Goal: Task Accomplishment & Management: Book appointment/travel/reservation

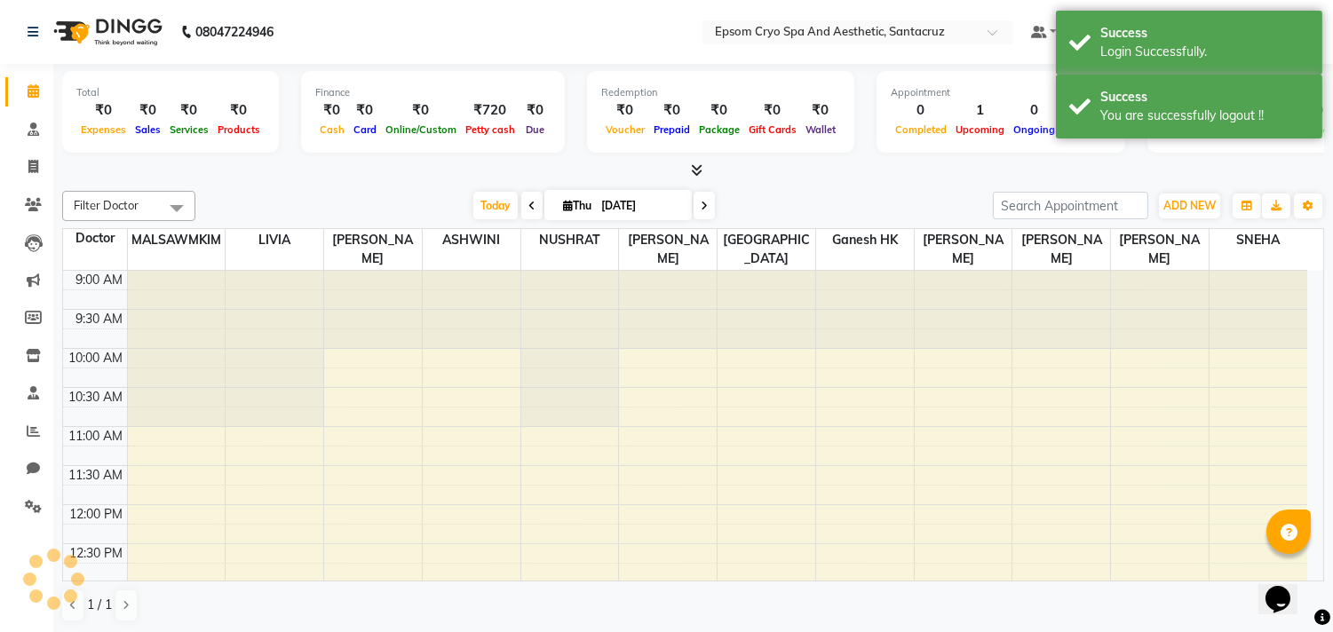
scroll to position [315, 0]
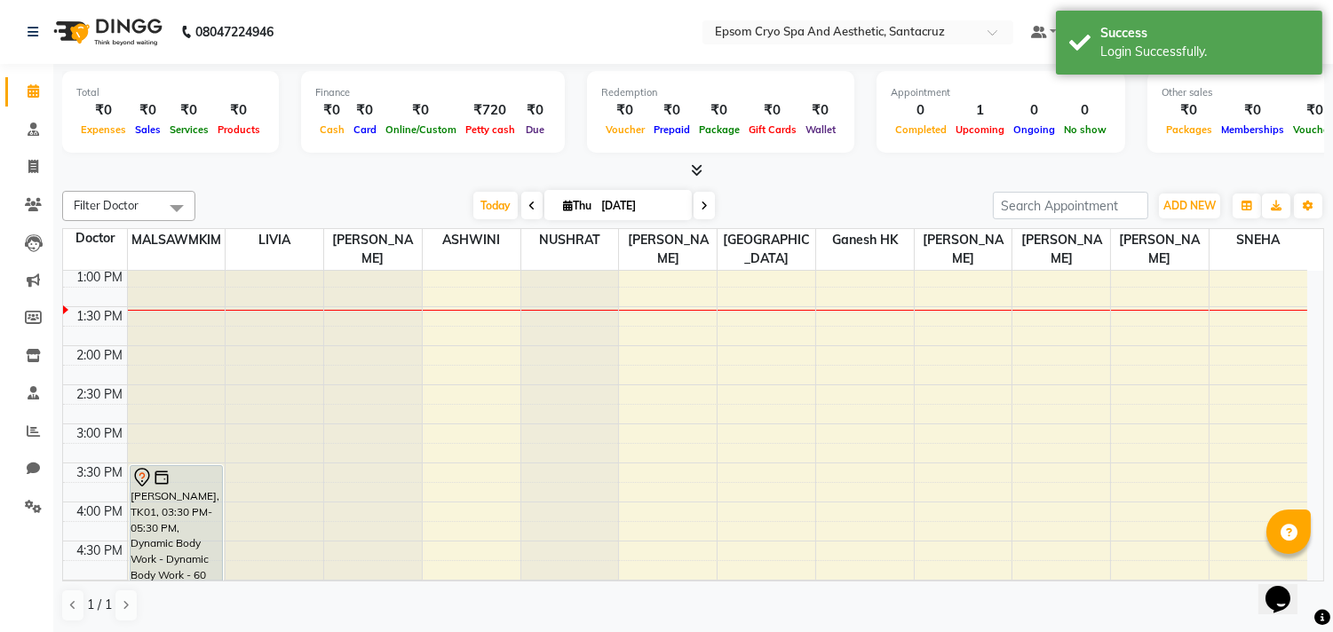
click at [702, 206] on icon at bounding box center [703, 206] width 7 height 11
type input "[DATE]"
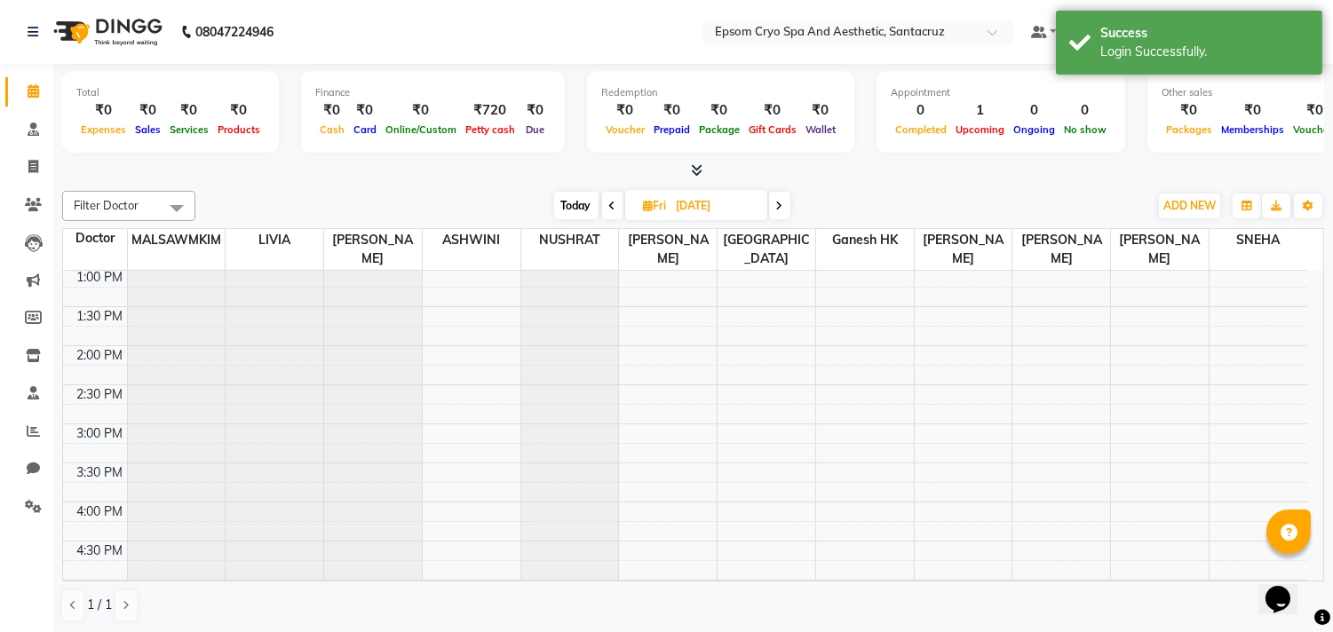
click at [702, 206] on input "[DATE]" at bounding box center [715, 206] width 89 height 27
select select "9"
select select "2025"
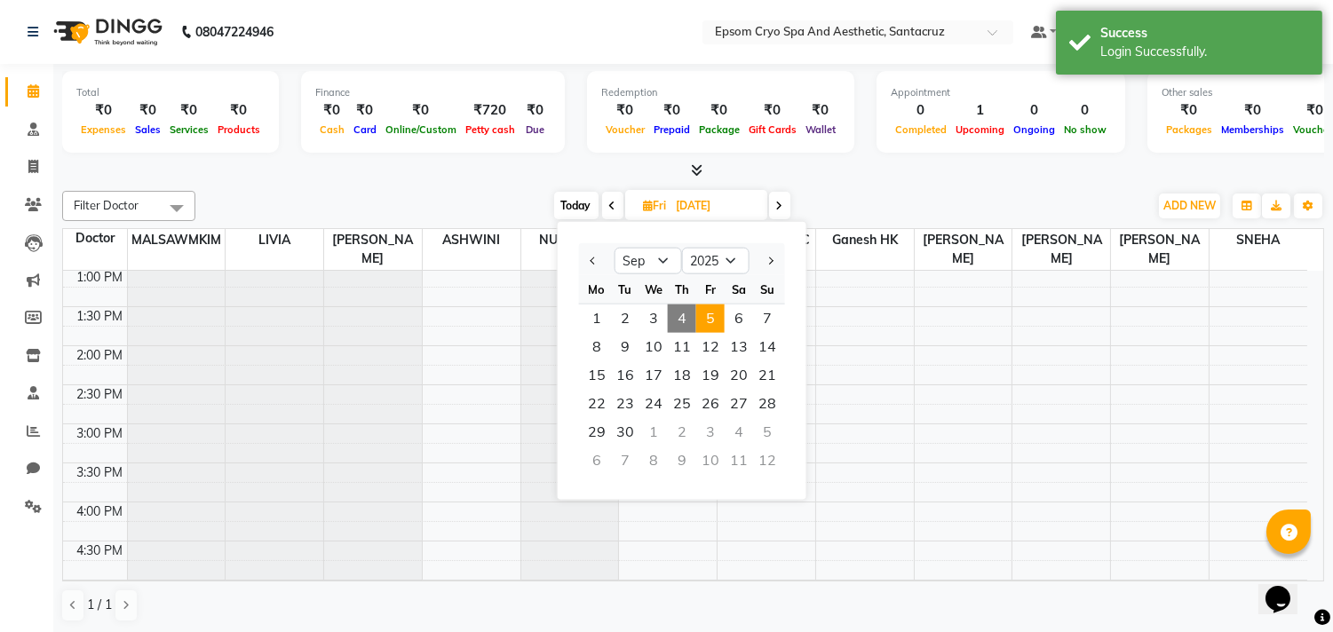
click at [784, 211] on span at bounding box center [779, 206] width 21 height 28
type input "[DATE]"
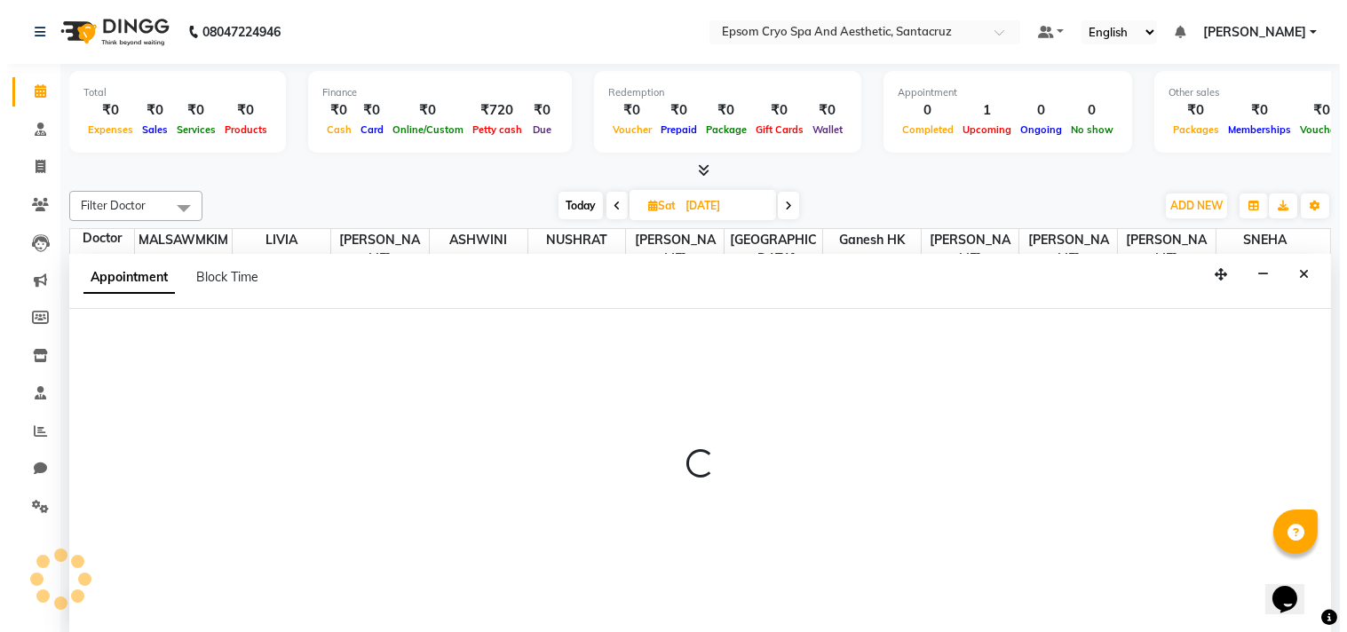
scroll to position [1, 0]
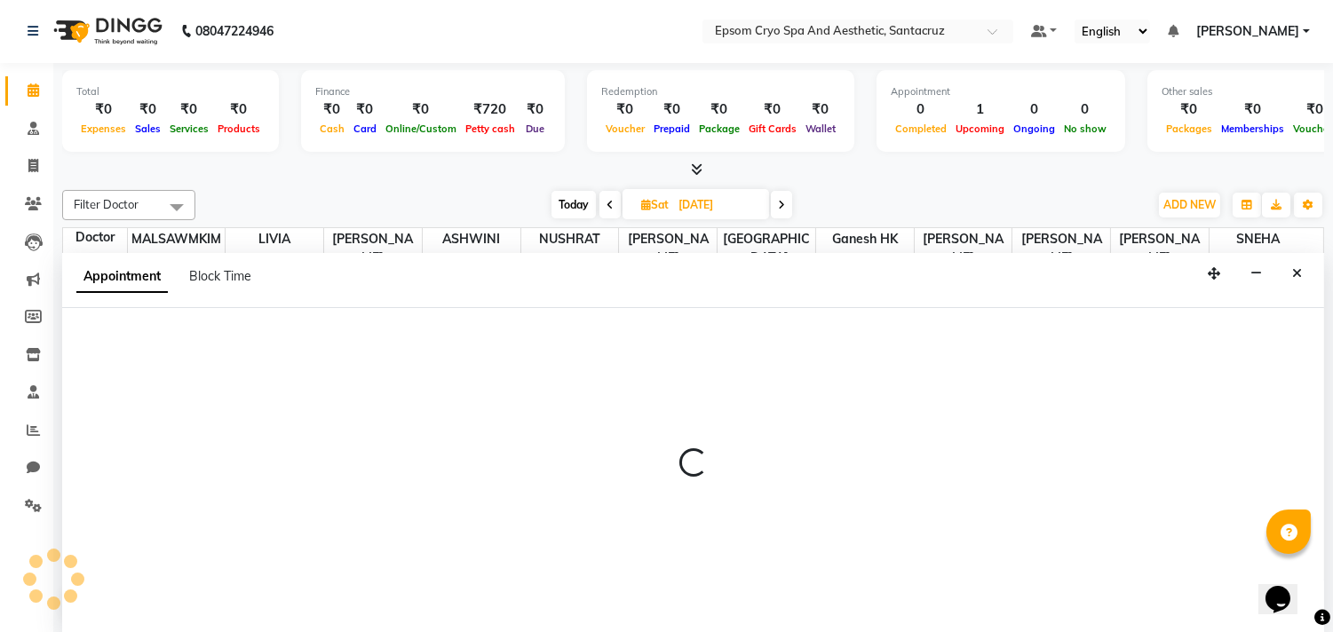
select select "72609"
select select "870"
select select "tentative"
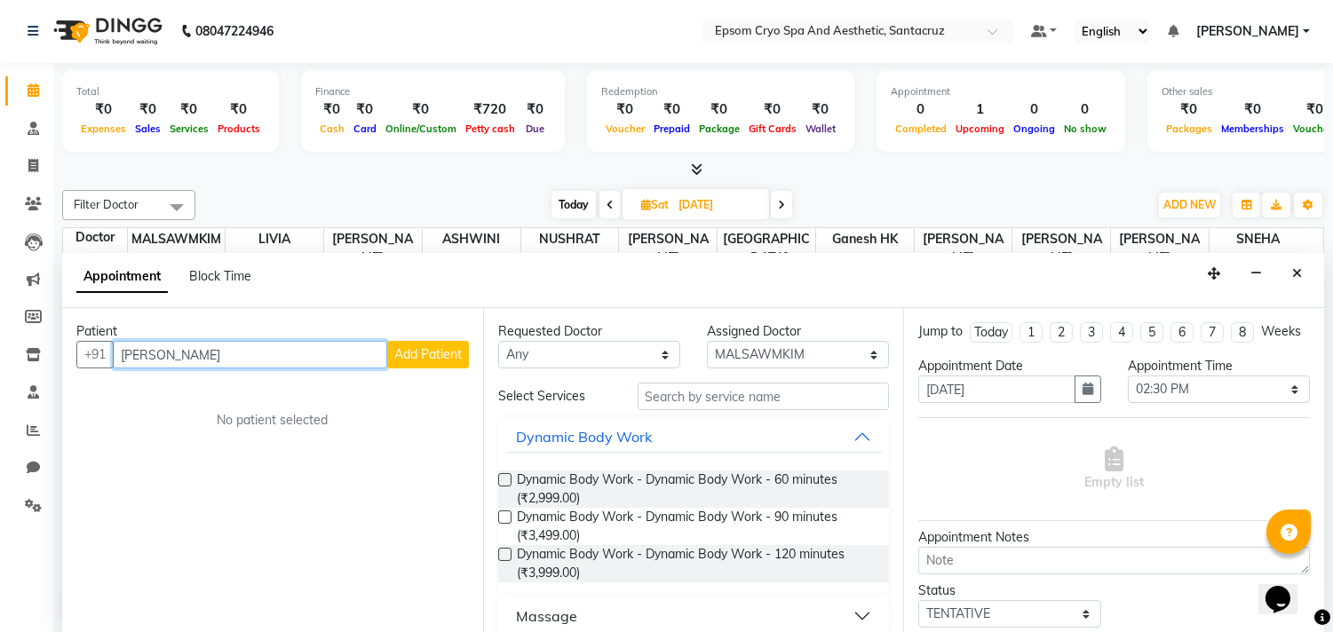
type input "[PERSON_NAME]"
click at [433, 349] on span "Add Patient" at bounding box center [427, 354] width 67 height 16
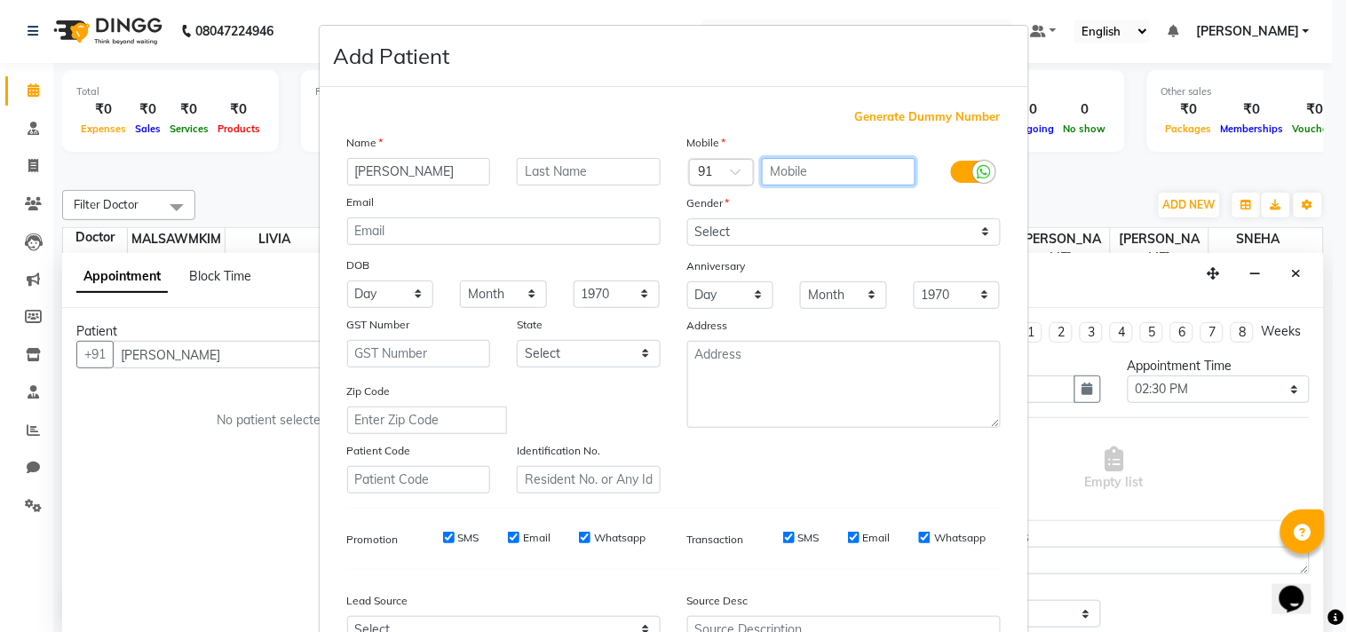
click at [882, 165] on input "text" at bounding box center [839, 172] width 154 height 28
type input "9821610444"
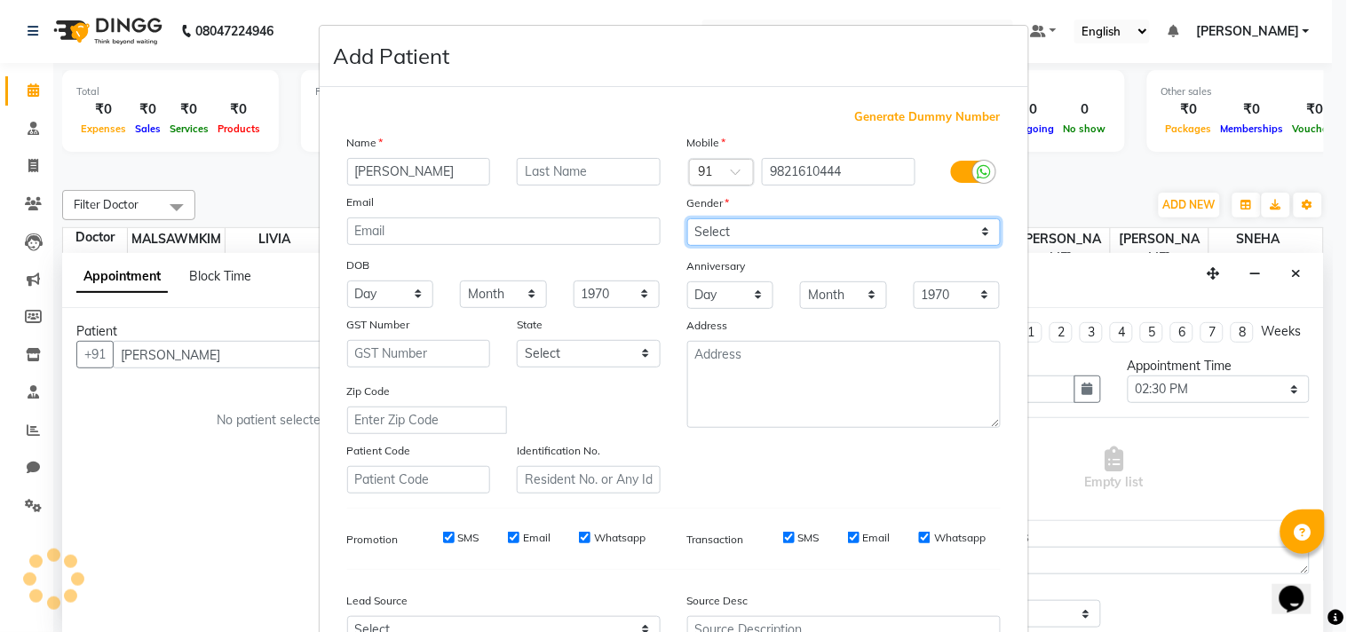
click at [946, 232] on select "Select [DEMOGRAPHIC_DATA] [DEMOGRAPHIC_DATA] Other Prefer Not To Say" at bounding box center [843, 232] width 313 height 28
select select "[DEMOGRAPHIC_DATA]"
click at [687, 218] on select "Select [DEMOGRAPHIC_DATA] [DEMOGRAPHIC_DATA] Other Prefer Not To Say" at bounding box center [843, 232] width 313 height 28
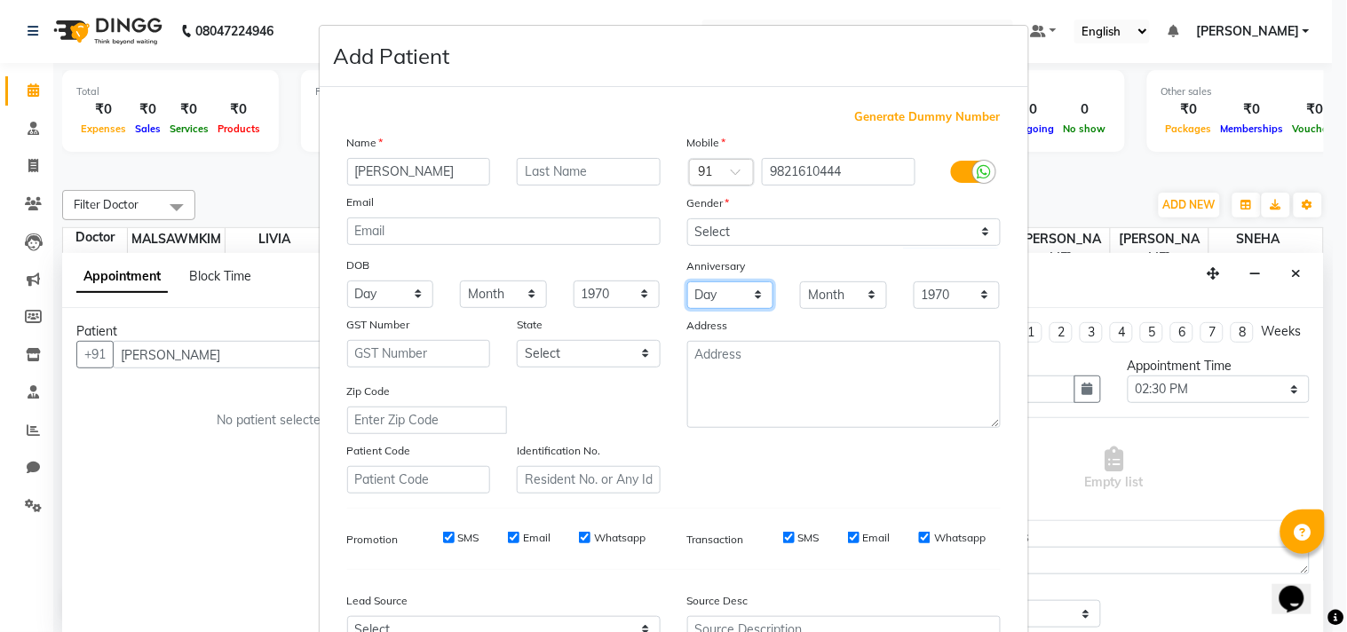
click at [740, 285] on select "Day 01 02 03 04 05 06 07 08 09 10 11 12 13 14 15 16 17 18 19 20 21 22 23 24 25 …" at bounding box center [730, 295] width 87 height 28
click at [812, 270] on div "Anniversary" at bounding box center [844, 267] width 340 height 28
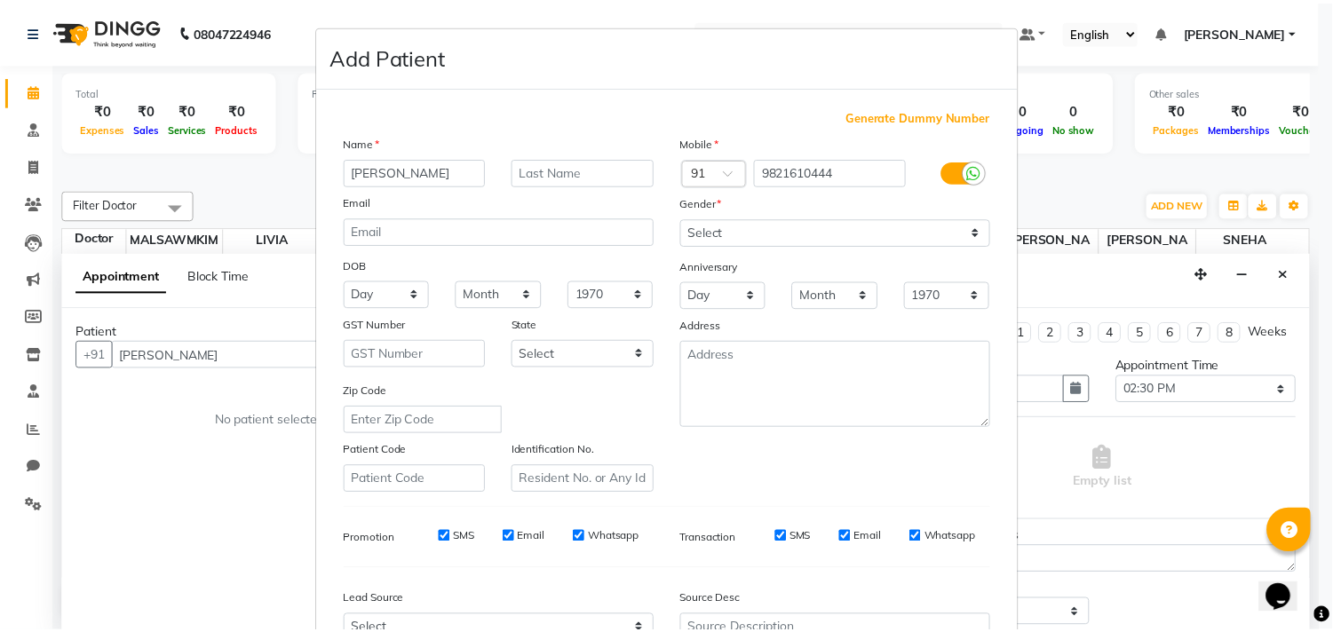
scroll to position [188, 0]
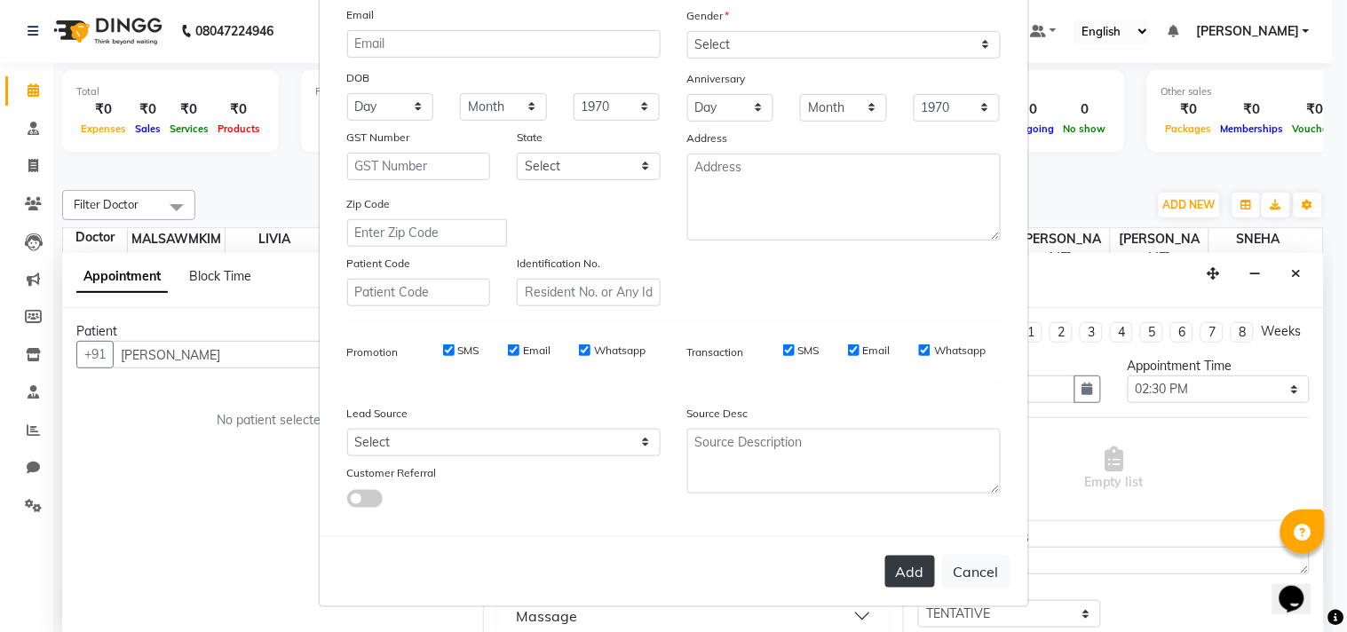
click at [901, 571] on button "Add" at bounding box center [910, 572] width 50 height 32
type input "9821610444"
select select
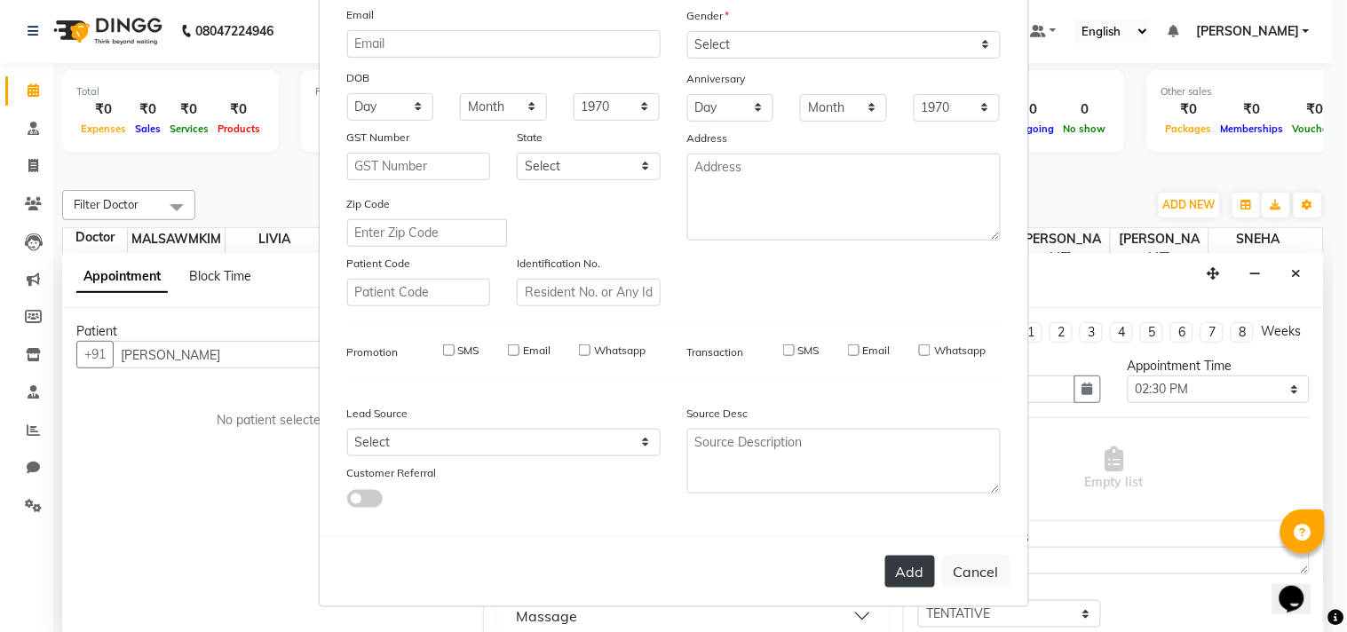
select select
checkbox input "false"
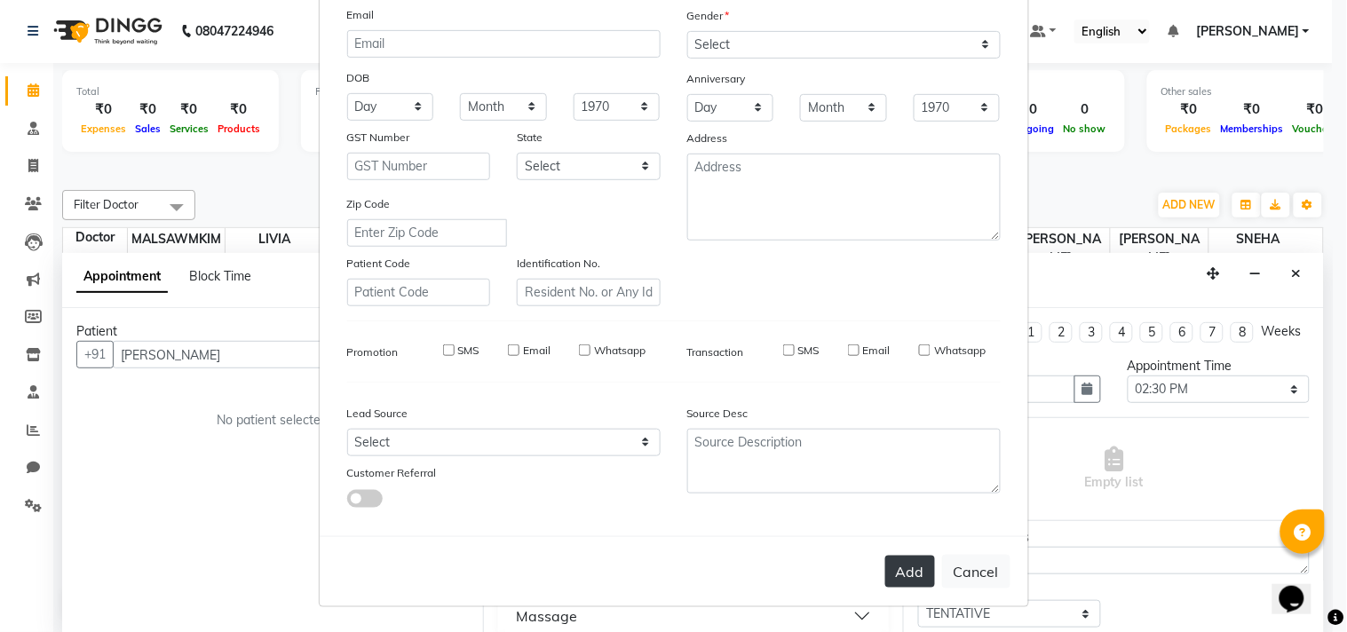
checkbox input "false"
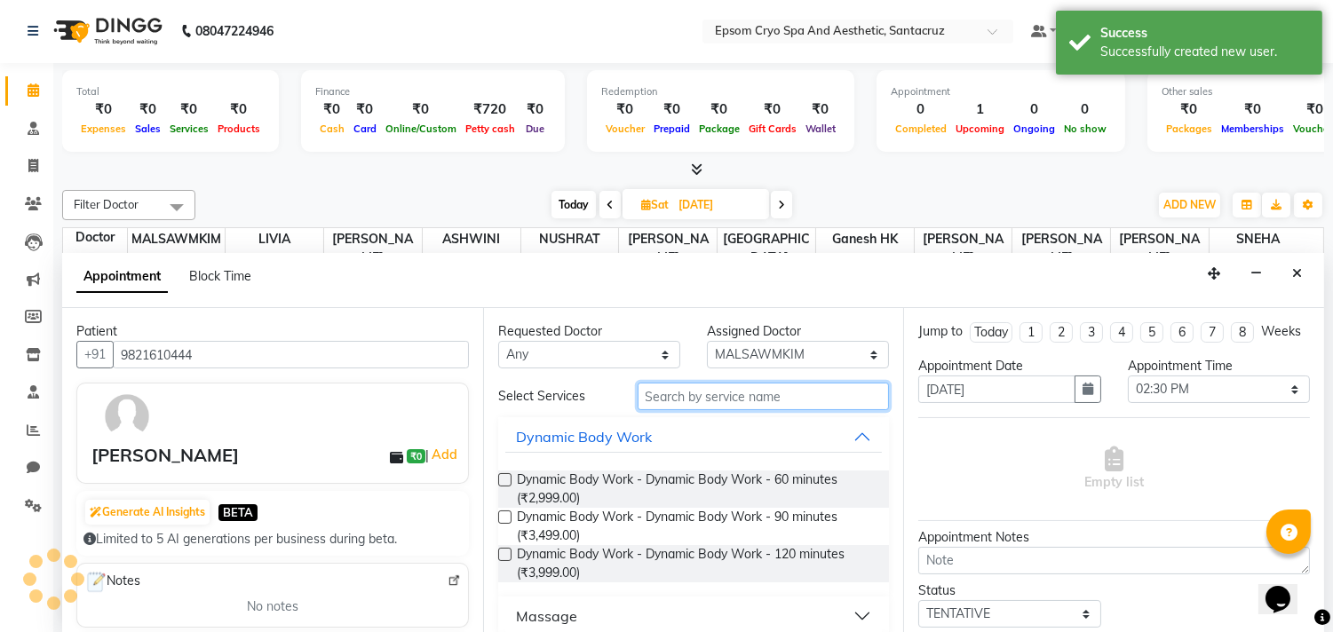
click at [787, 397] on input "text" at bounding box center [763, 397] width 252 height 28
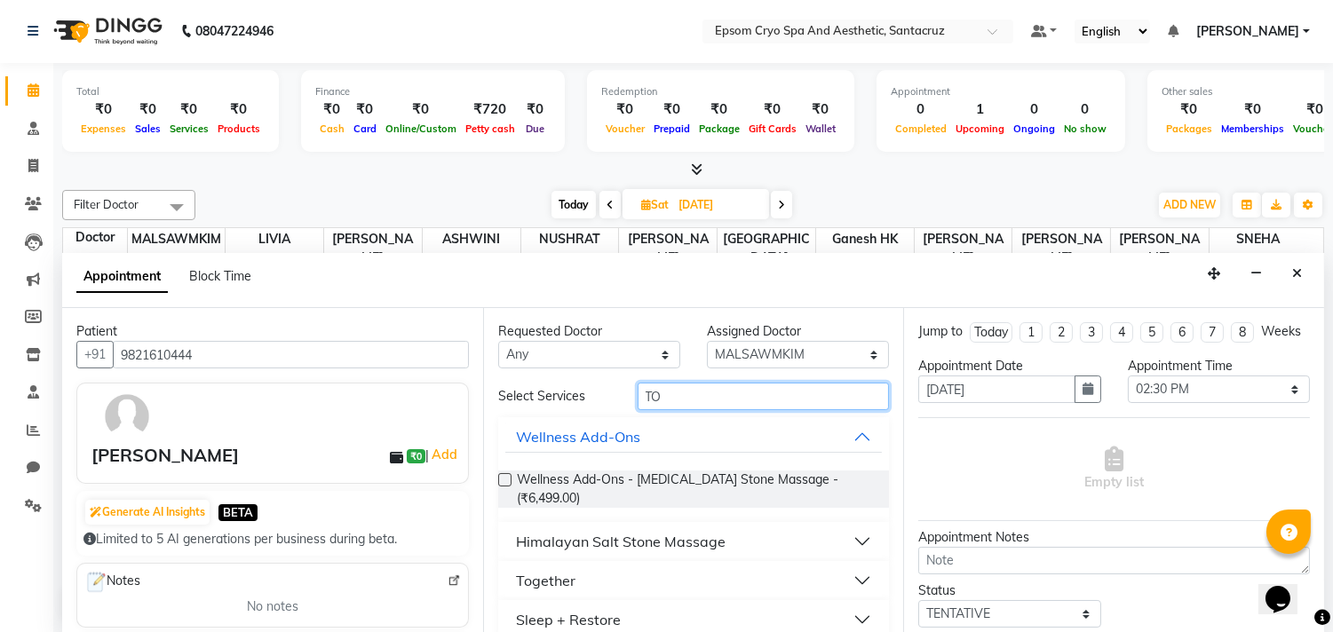
type input "TO"
click at [853, 575] on button "Together" at bounding box center [693, 581] width 377 height 32
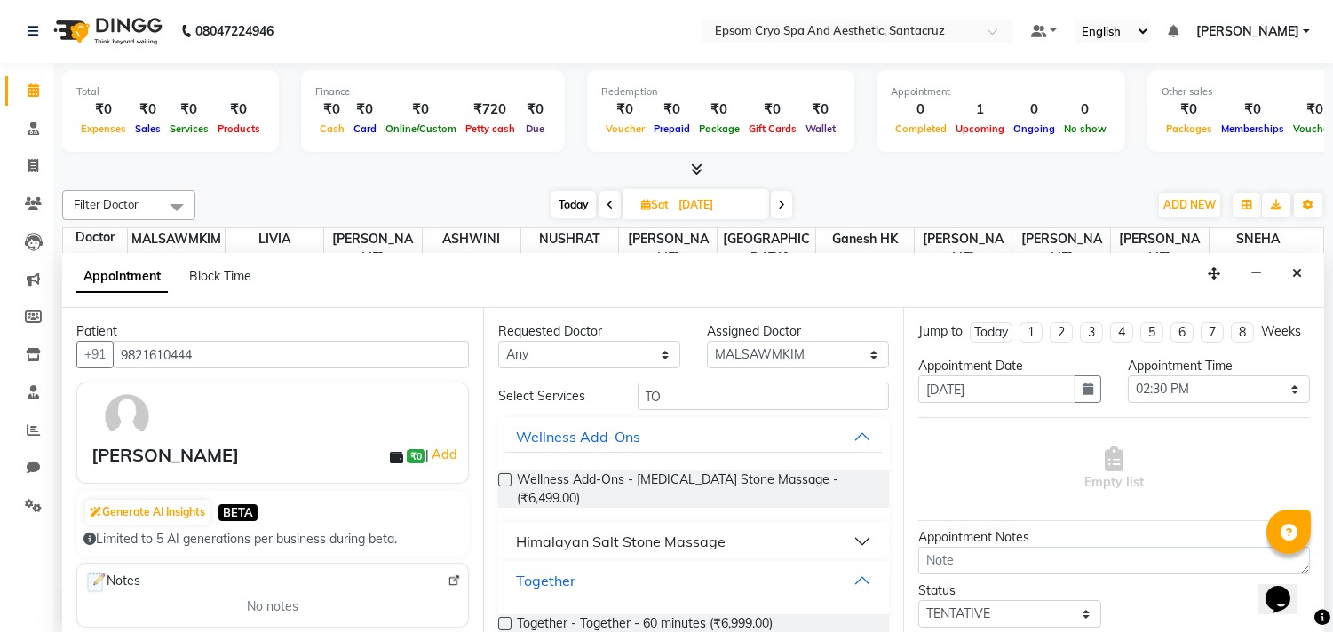
click at [509, 618] on label at bounding box center [504, 623] width 13 height 13
click at [509, 620] on input "checkbox" at bounding box center [504, 626] width 12 height 12
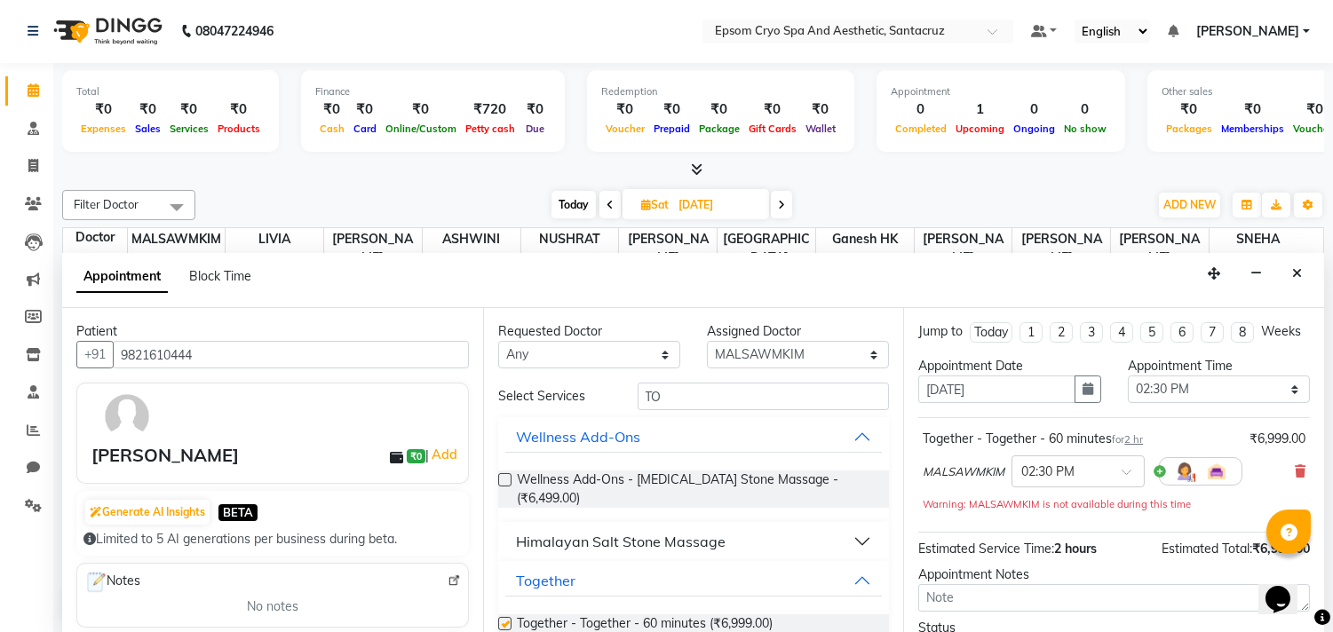
checkbox input "false"
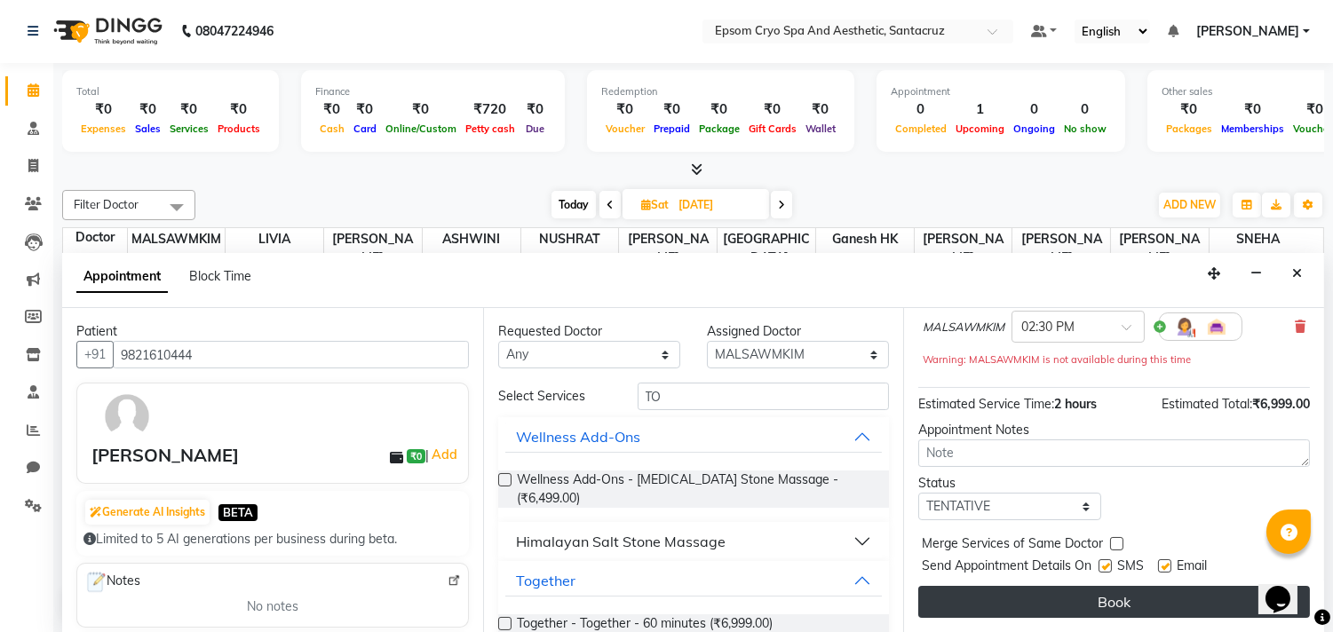
click at [1115, 600] on button "Book" at bounding box center [1114, 602] width 392 height 32
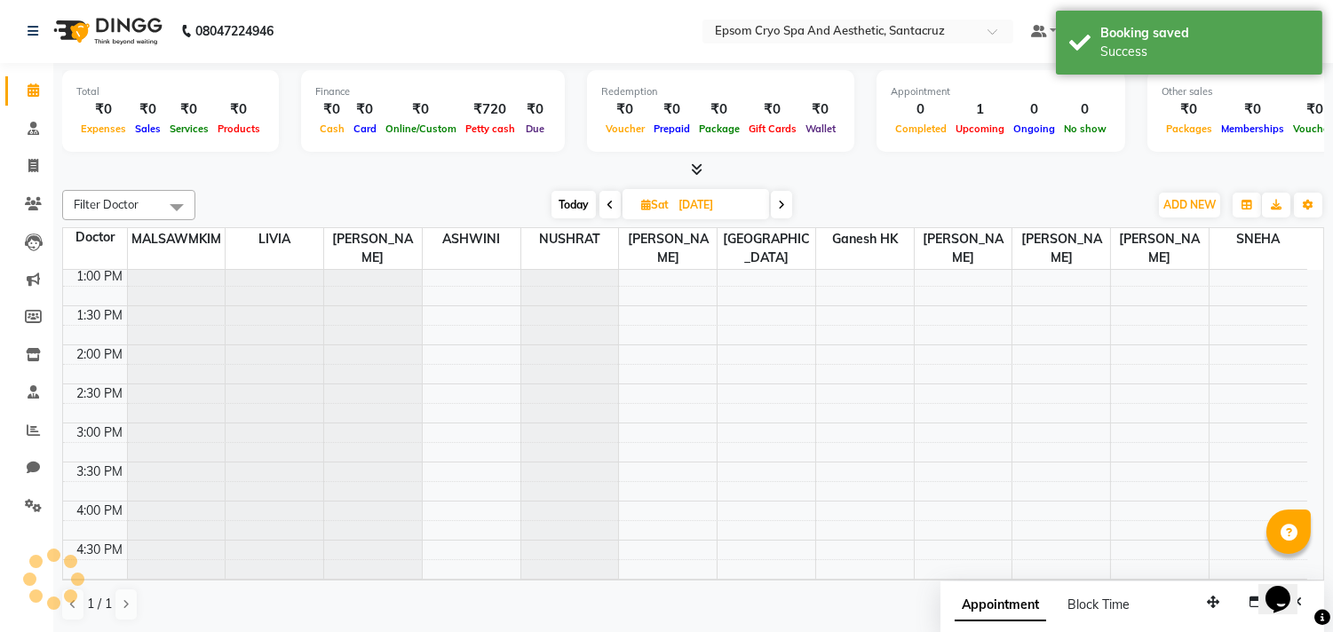
scroll to position [0, 0]
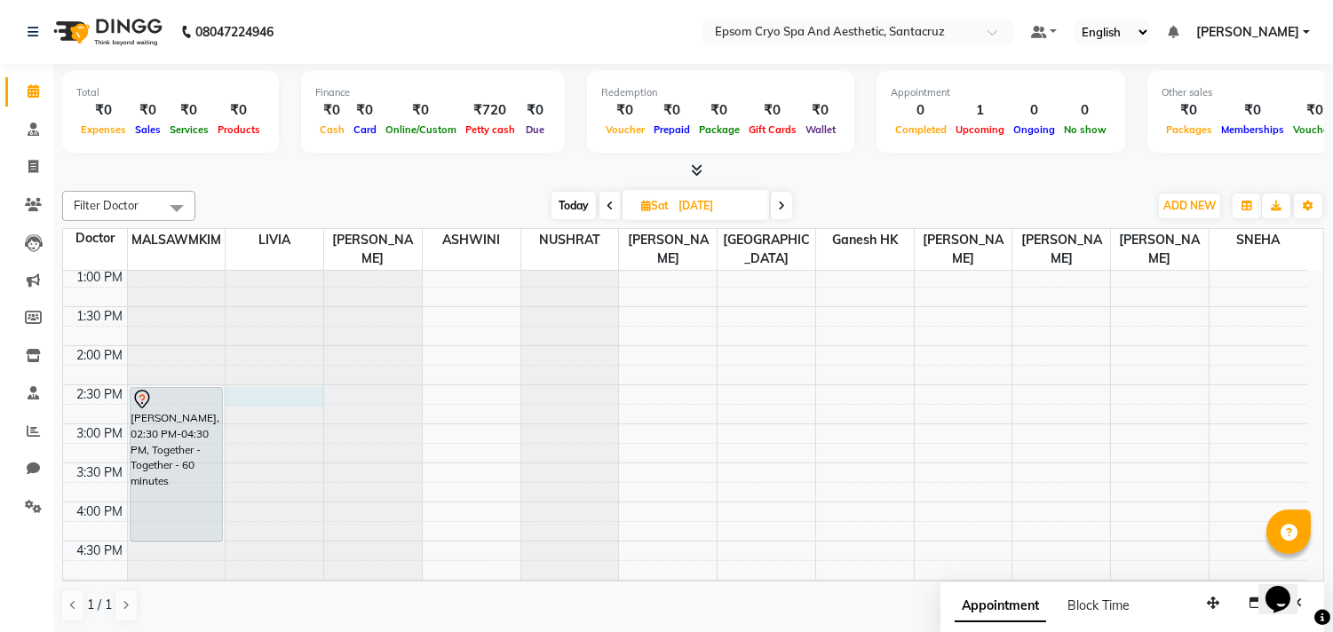
select select "72611"
select select "tentative"
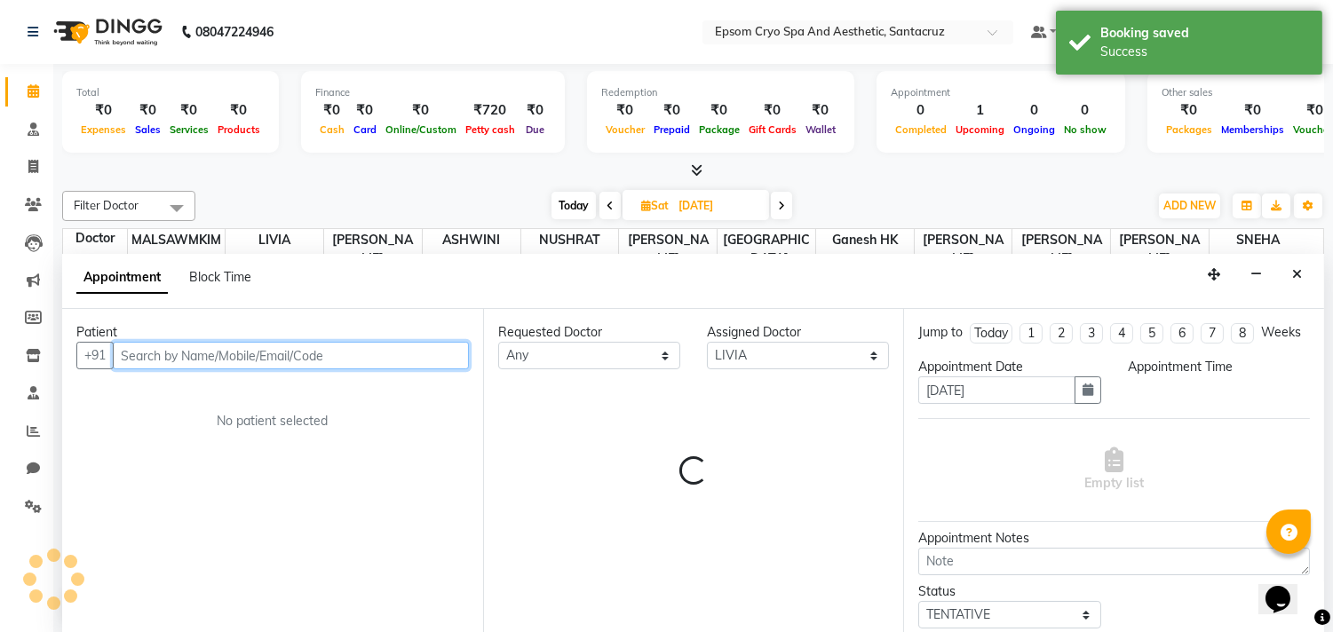
select select "870"
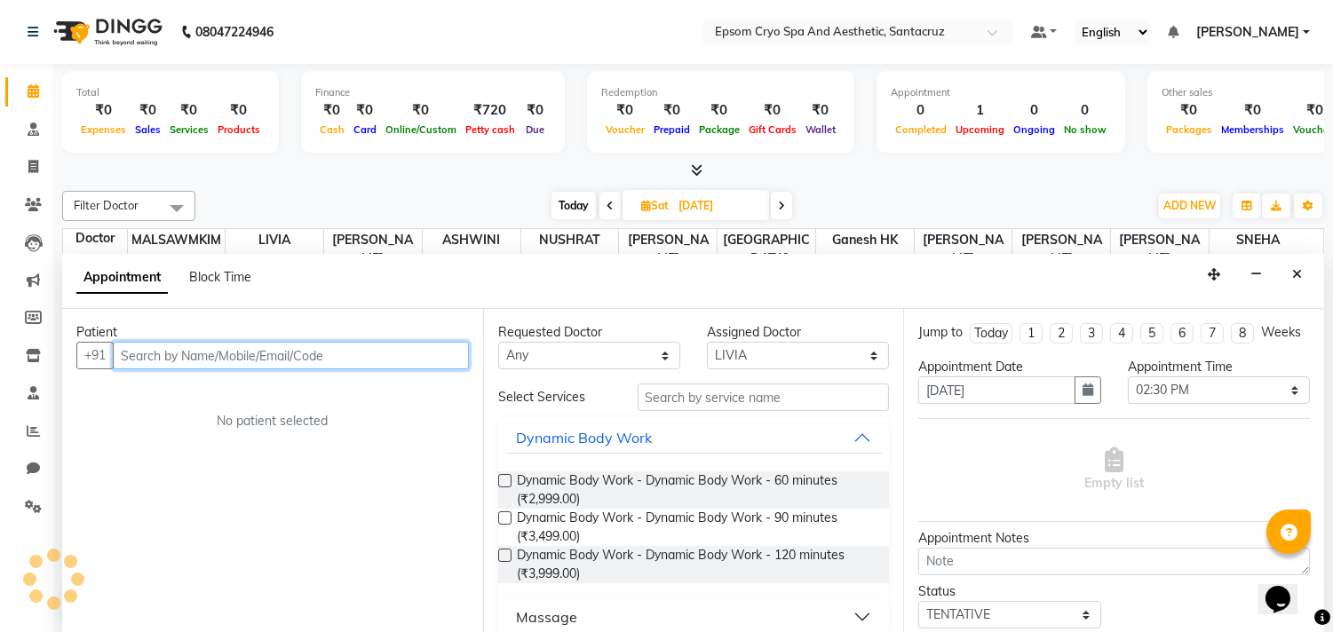
scroll to position [1, 0]
click at [249, 355] on input "text" at bounding box center [291, 355] width 356 height 28
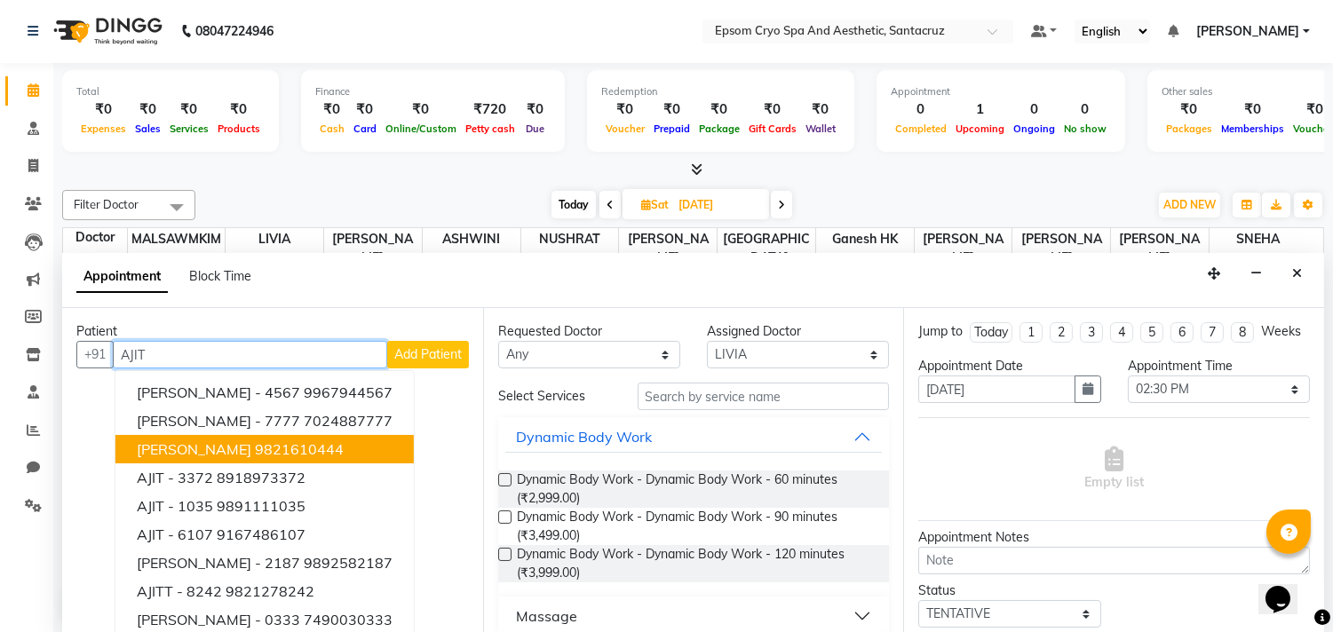
click at [218, 442] on span "[PERSON_NAME]" at bounding box center [194, 449] width 115 height 18
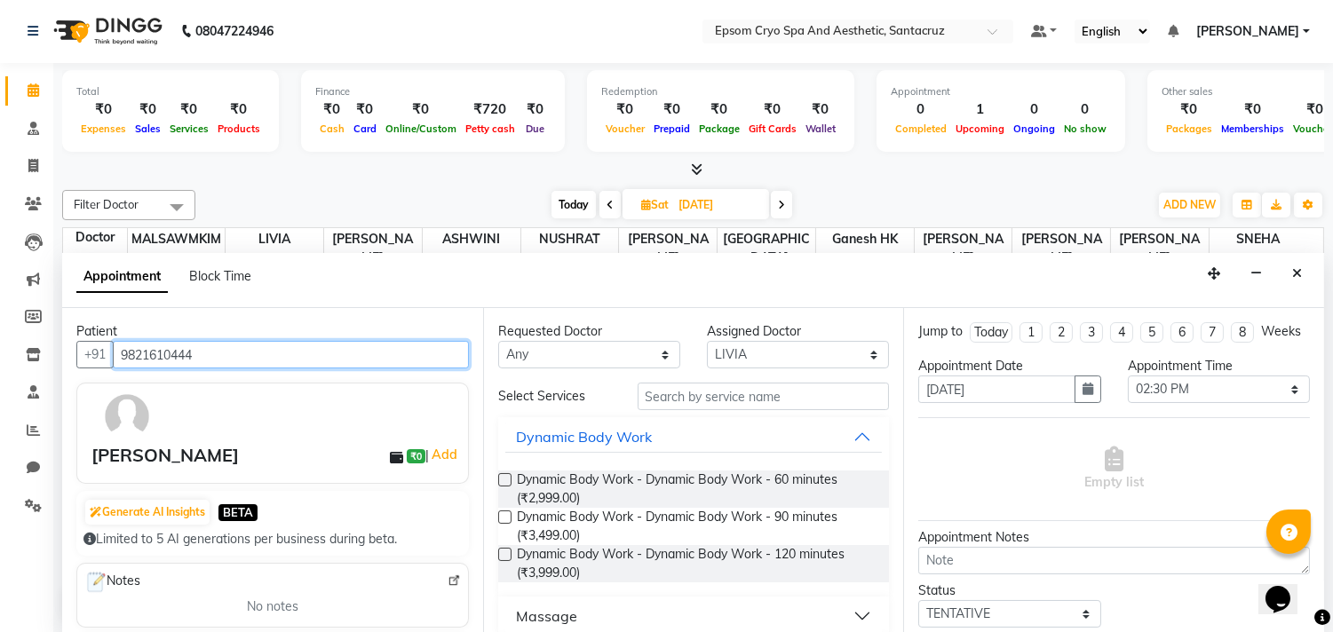
type input "9821610444"
click at [506, 477] on label at bounding box center [504, 479] width 13 height 13
click at [506, 477] on input "checkbox" at bounding box center [504, 482] width 12 height 12
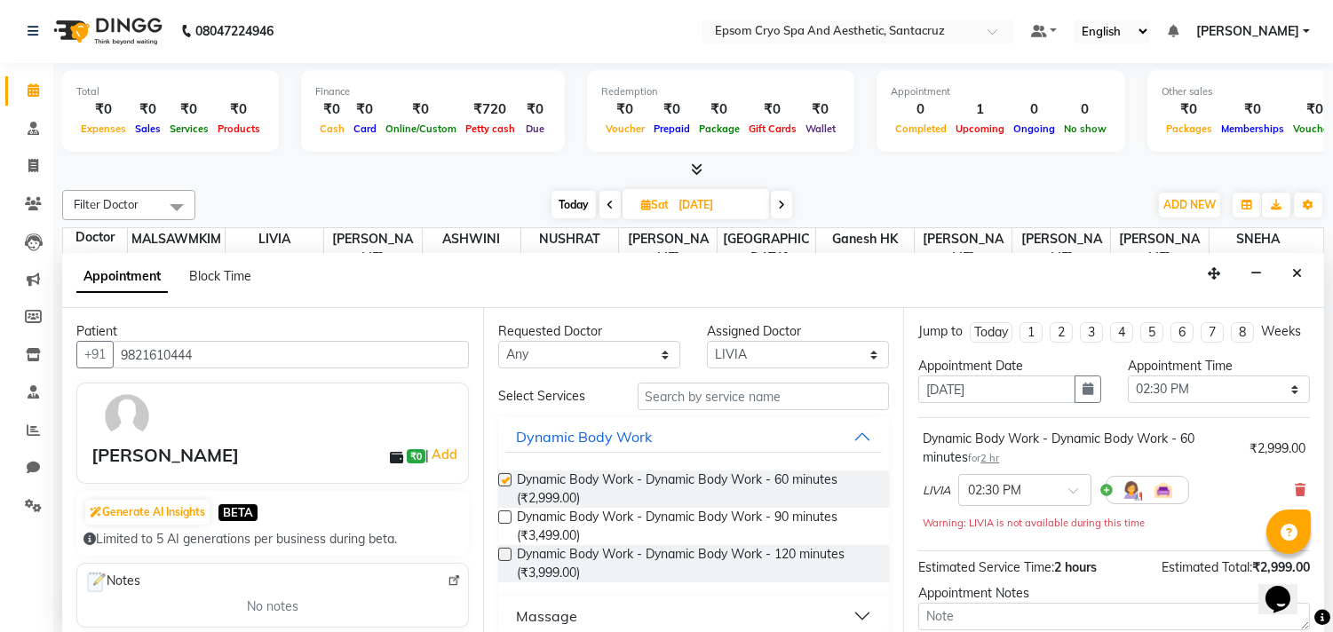
checkbox input "false"
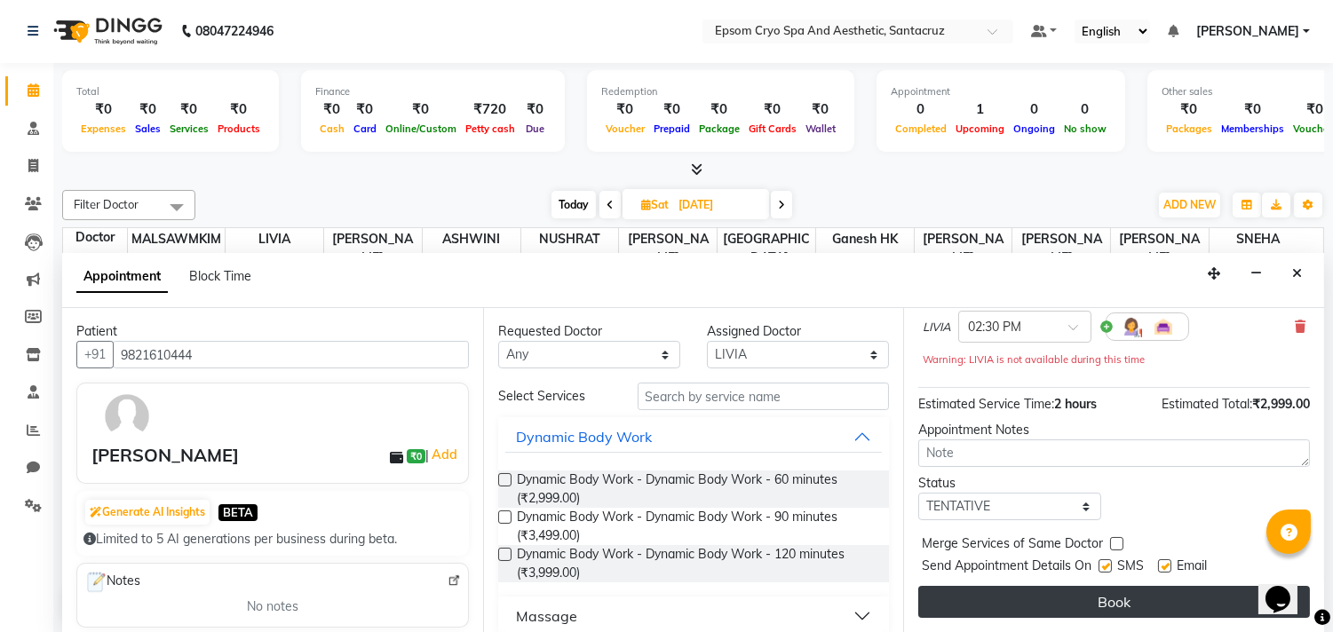
click at [1050, 596] on button "Book" at bounding box center [1114, 602] width 392 height 32
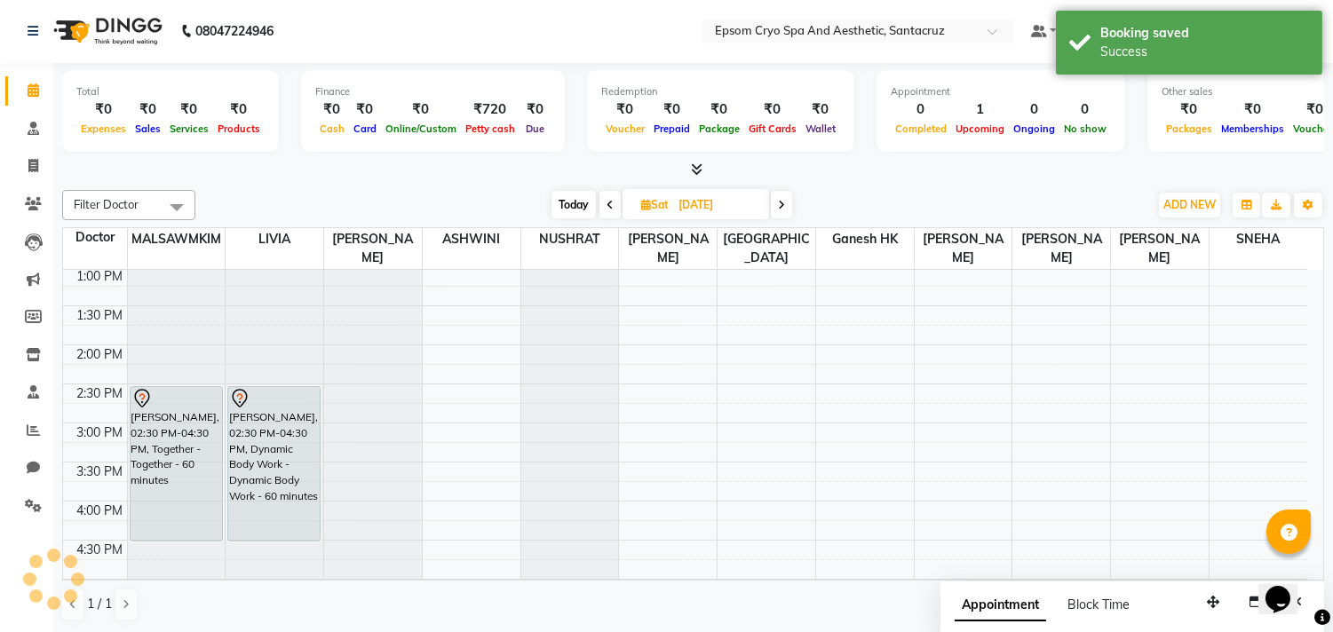
scroll to position [0, 0]
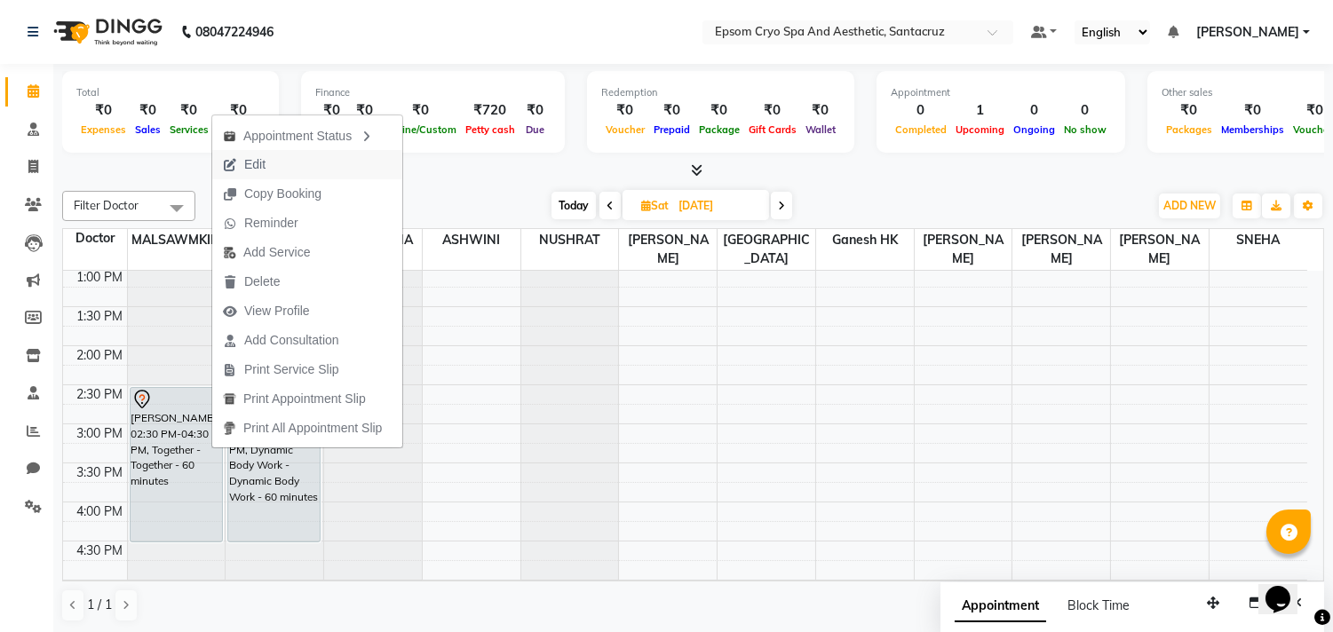
click at [279, 162] on button "Edit" at bounding box center [307, 164] width 190 height 29
select select "tentative"
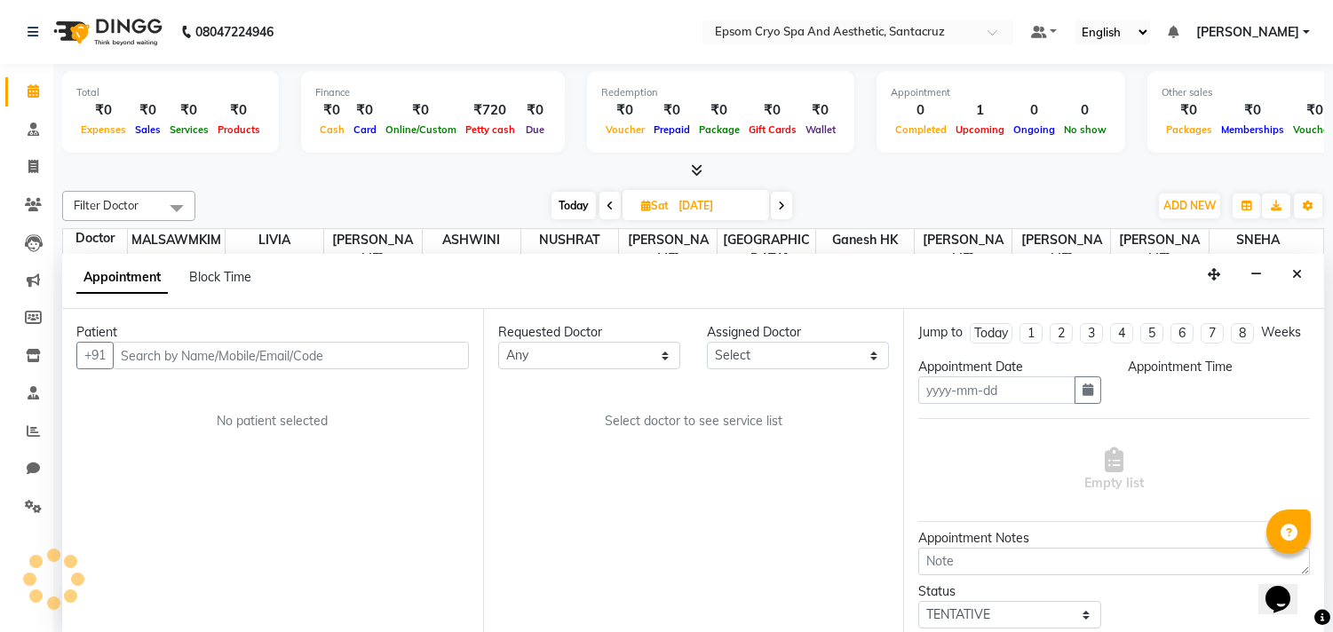
type input "[DATE]"
select select "870"
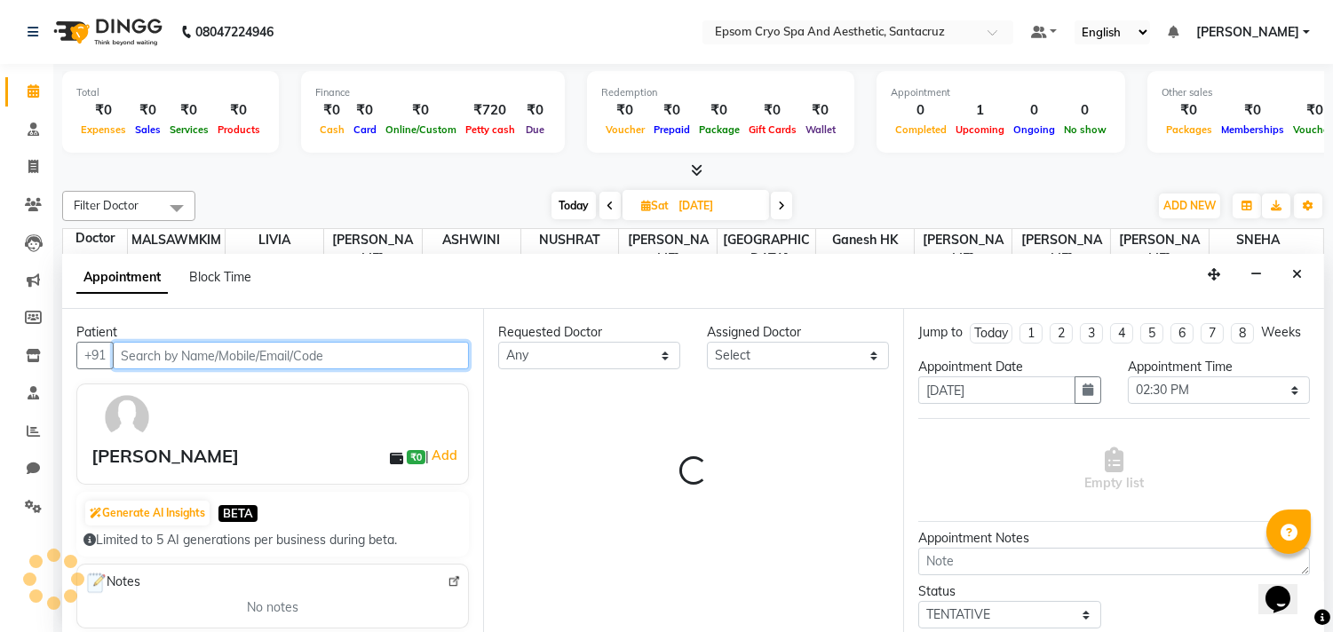
select select "72609"
select select "4039"
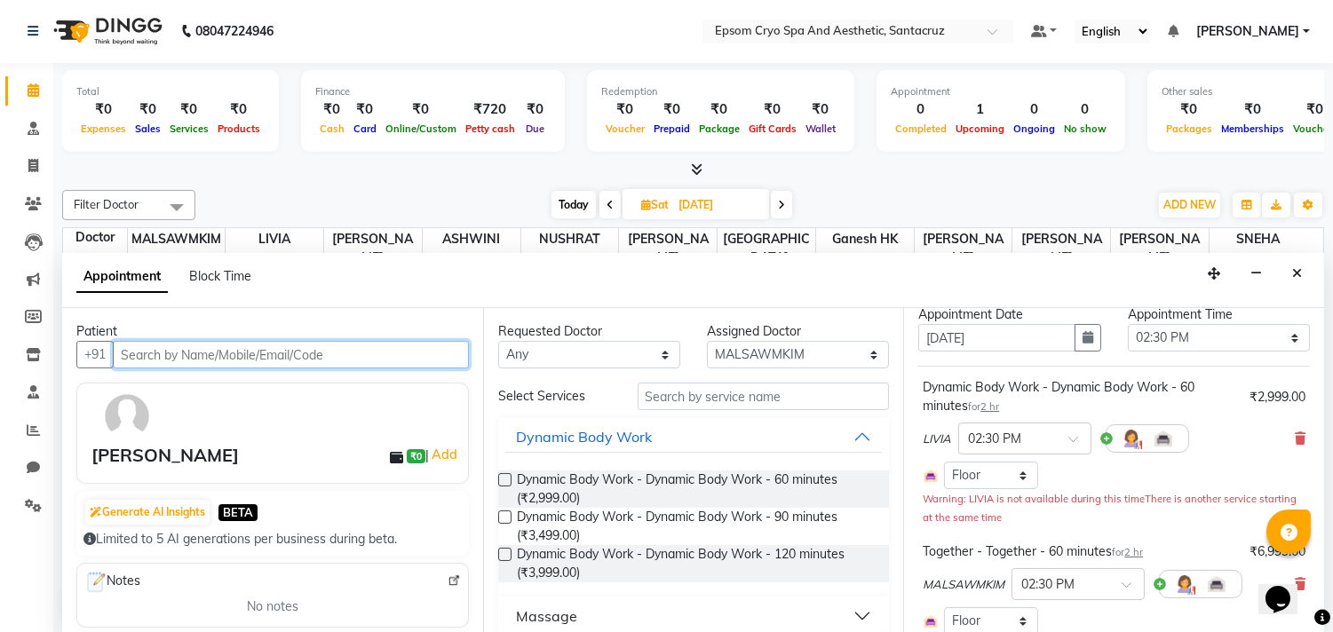
scroll to position [282, 0]
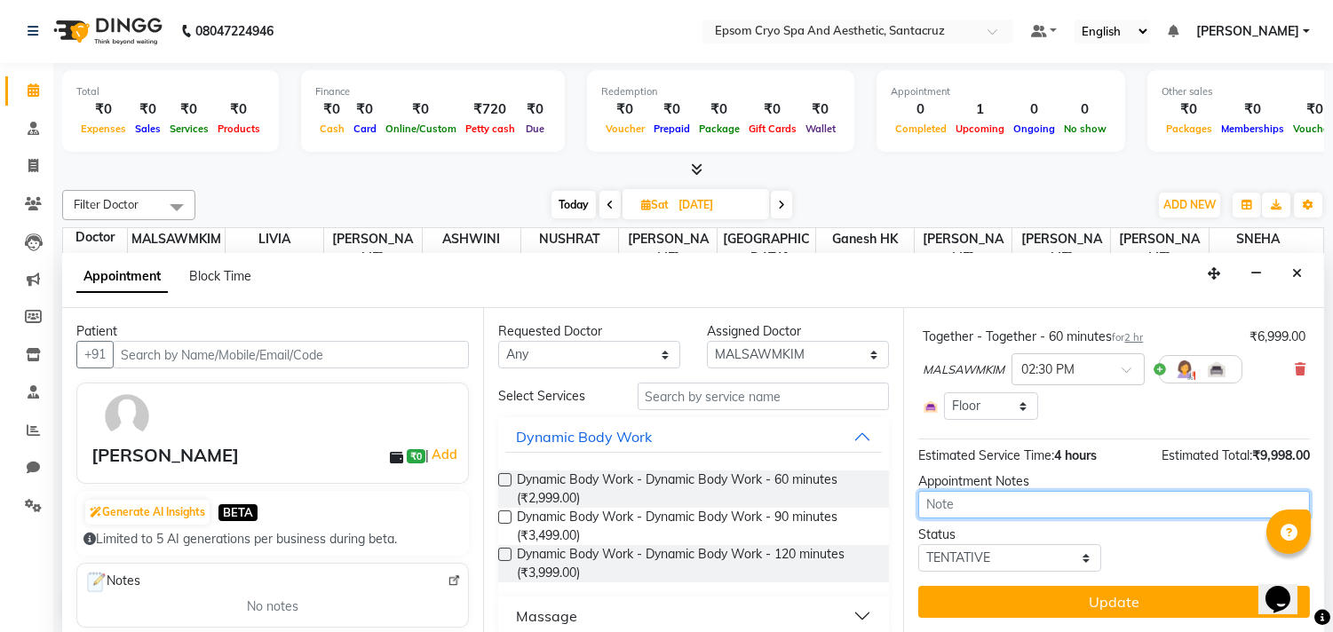
click at [1175, 509] on textarea at bounding box center [1114, 505] width 392 height 28
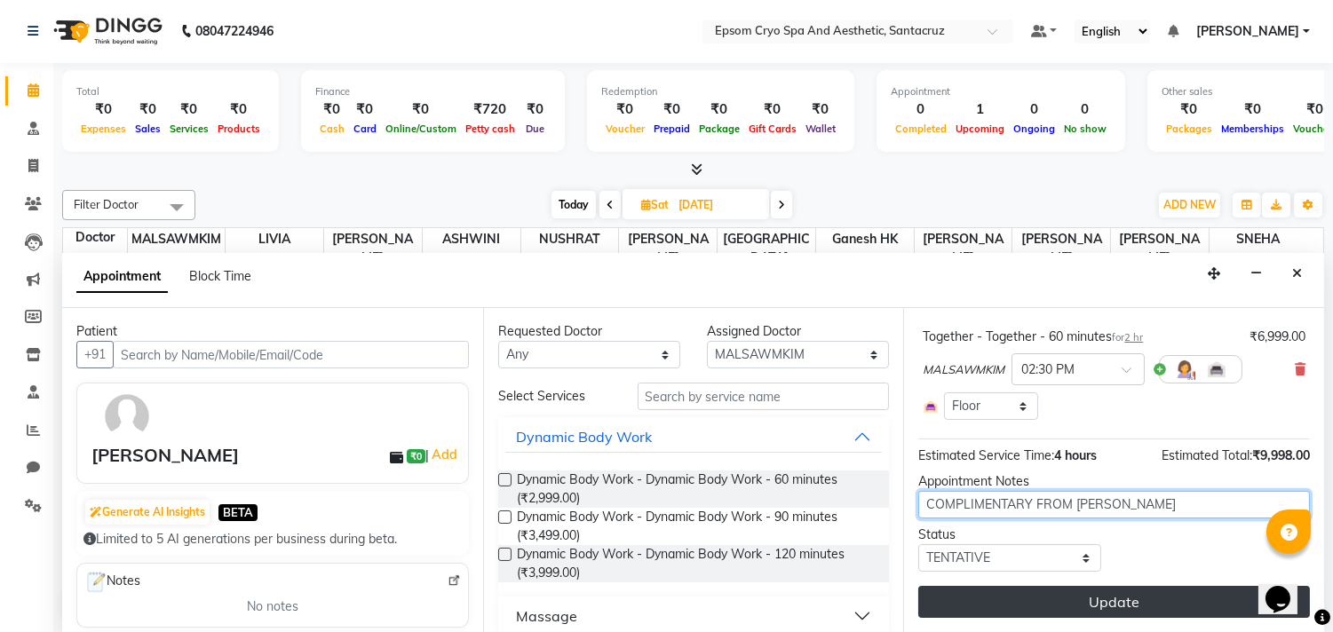
type textarea "COMPLIMENTARY FROM [PERSON_NAME]"
click at [1140, 601] on button "Update" at bounding box center [1114, 602] width 392 height 32
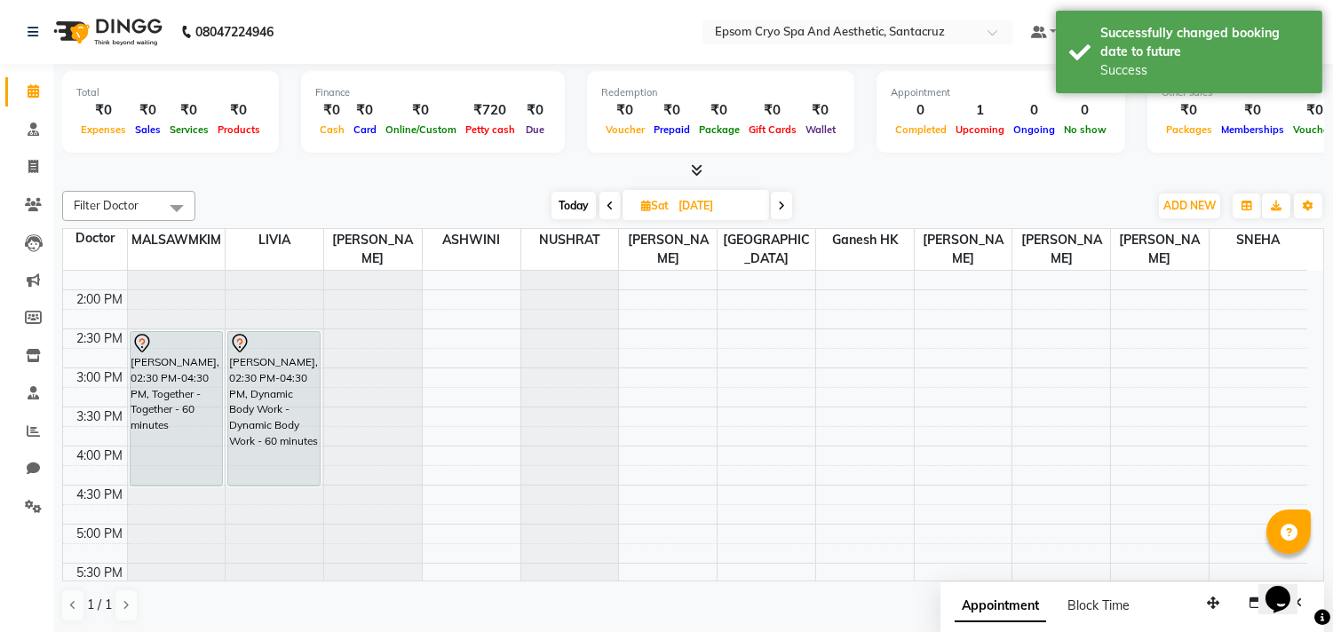
scroll to position [370, 0]
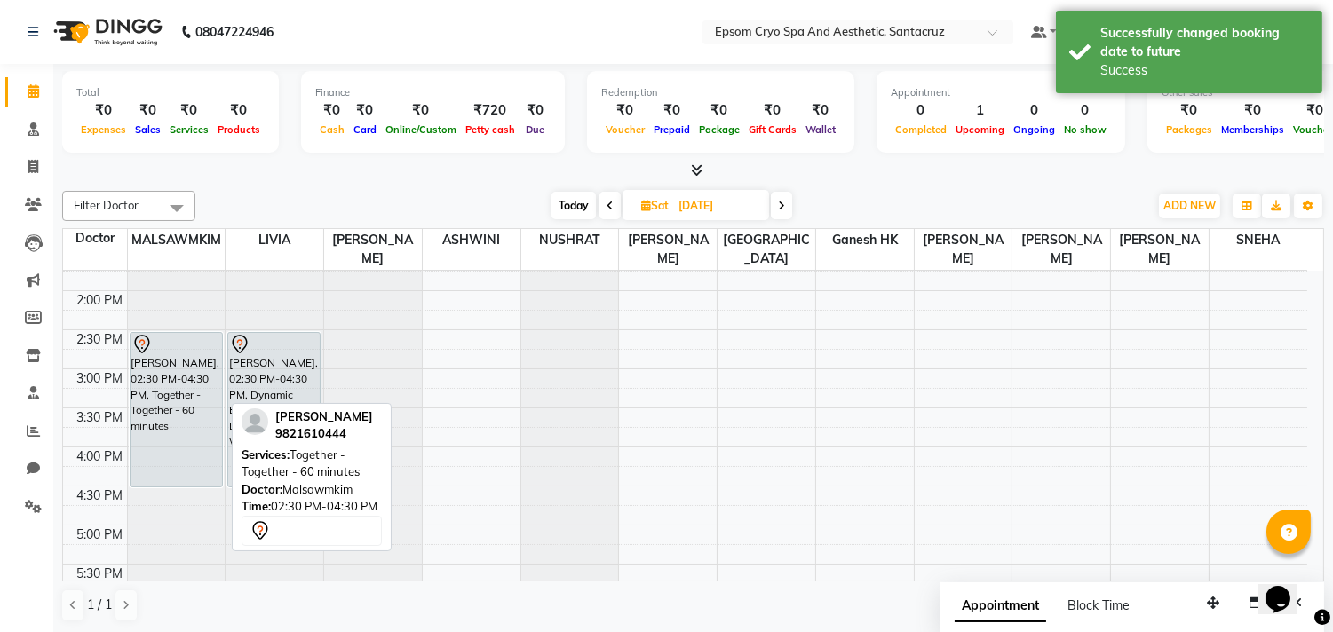
click at [164, 350] on div "[PERSON_NAME], 02:30 PM-04:30 PM, Together - Together - 60 minutes" at bounding box center [176, 410] width 91 height 154
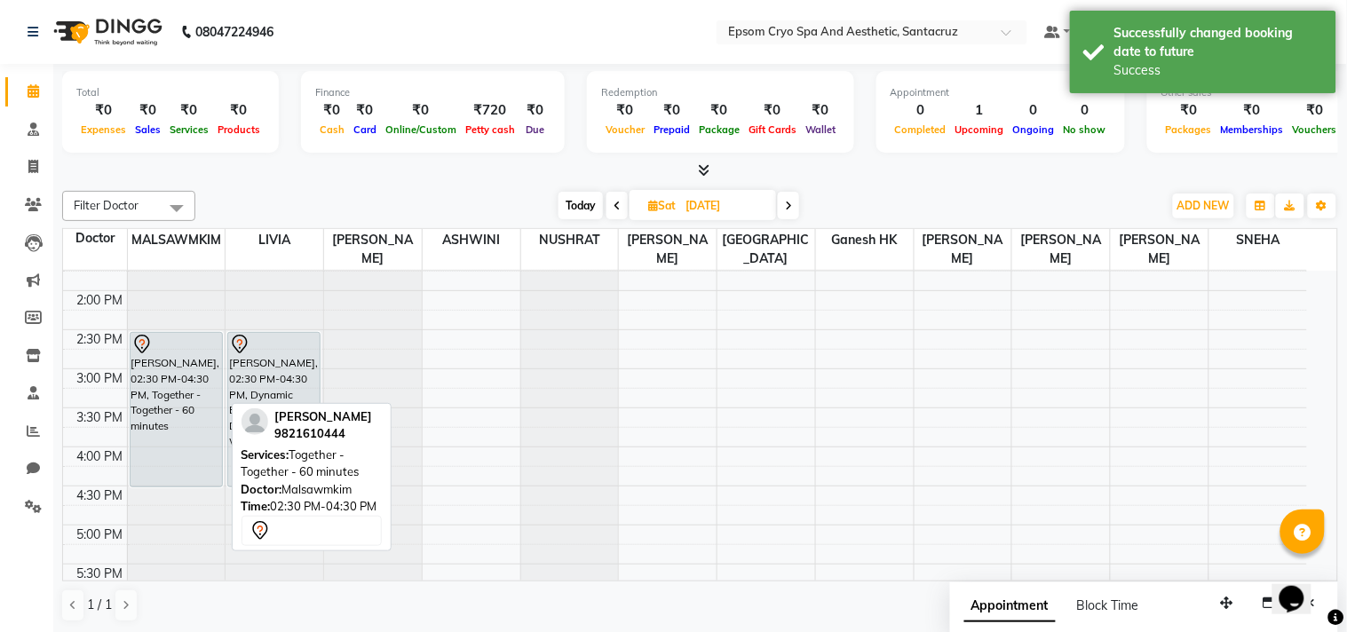
select select "7"
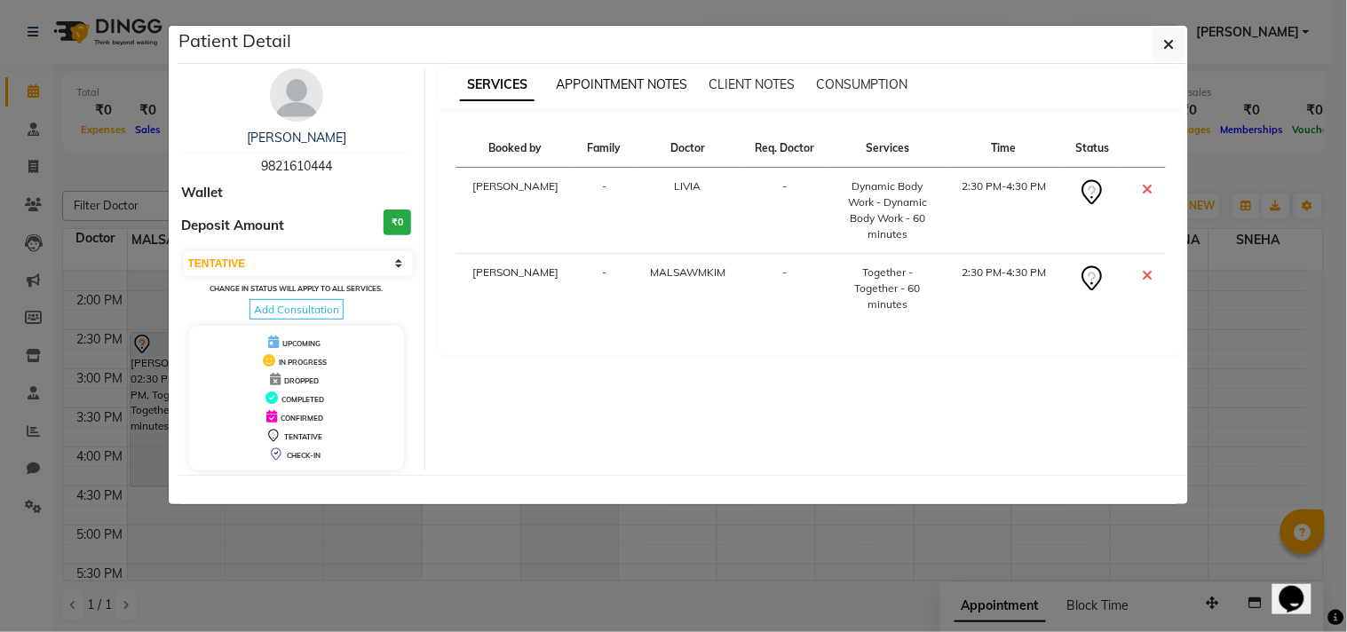
click at [643, 84] on span "APPOINTMENT NOTES" at bounding box center [621, 84] width 131 height 16
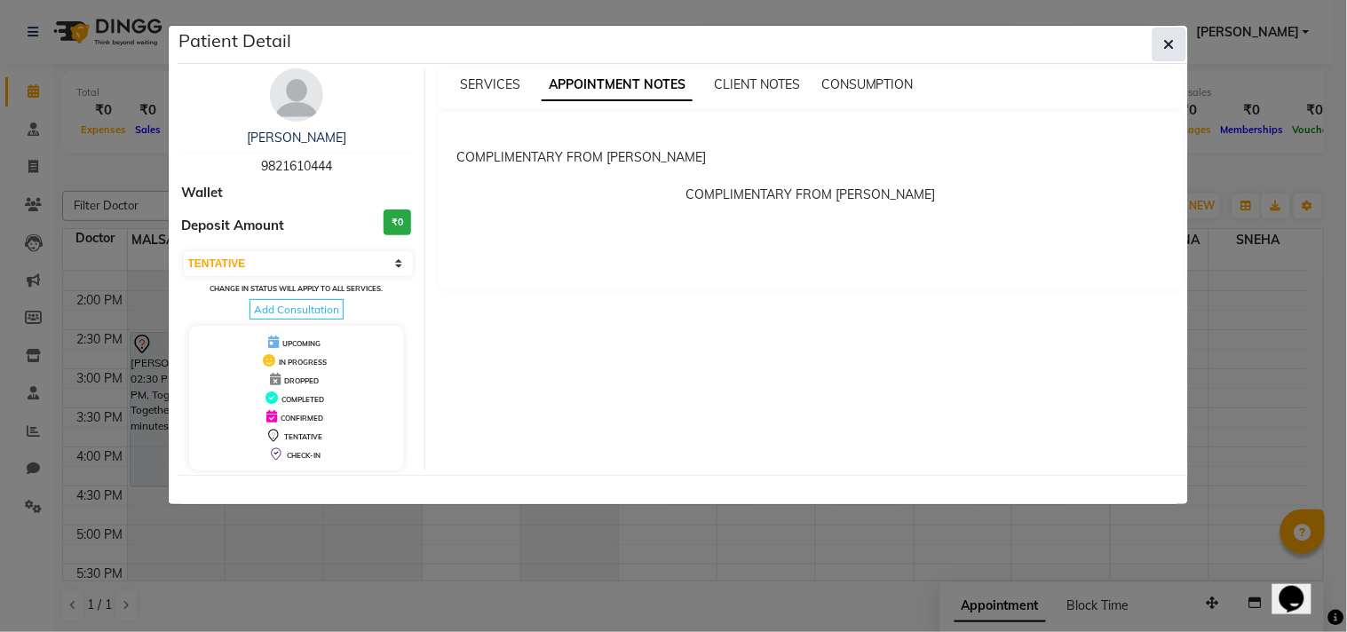
click at [1170, 45] on icon "button" at bounding box center [1169, 44] width 11 height 14
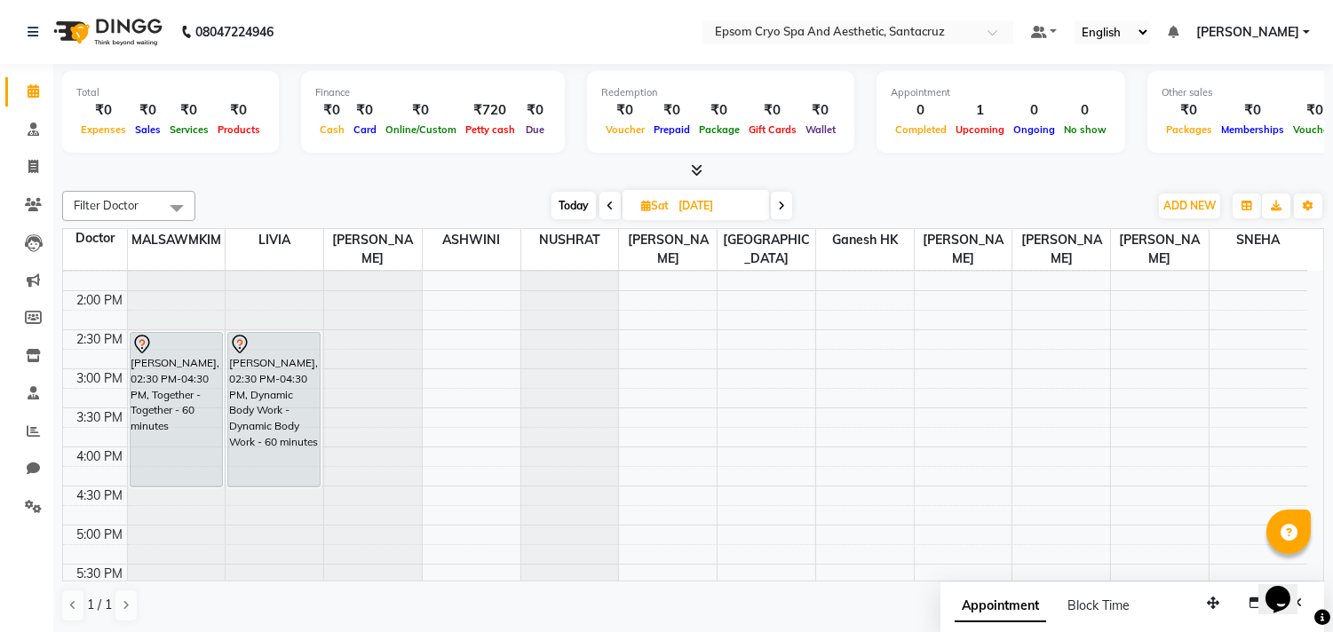
click at [984, 600] on span "Appointment" at bounding box center [999, 606] width 91 height 32
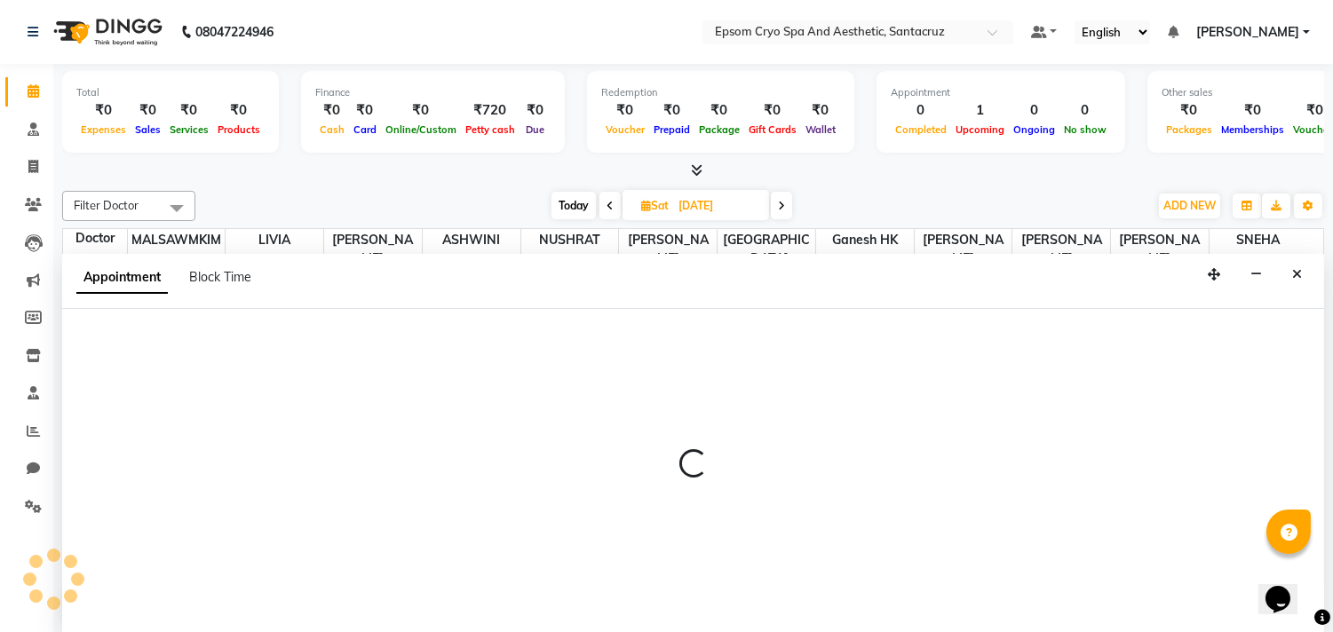
select select "tentative"
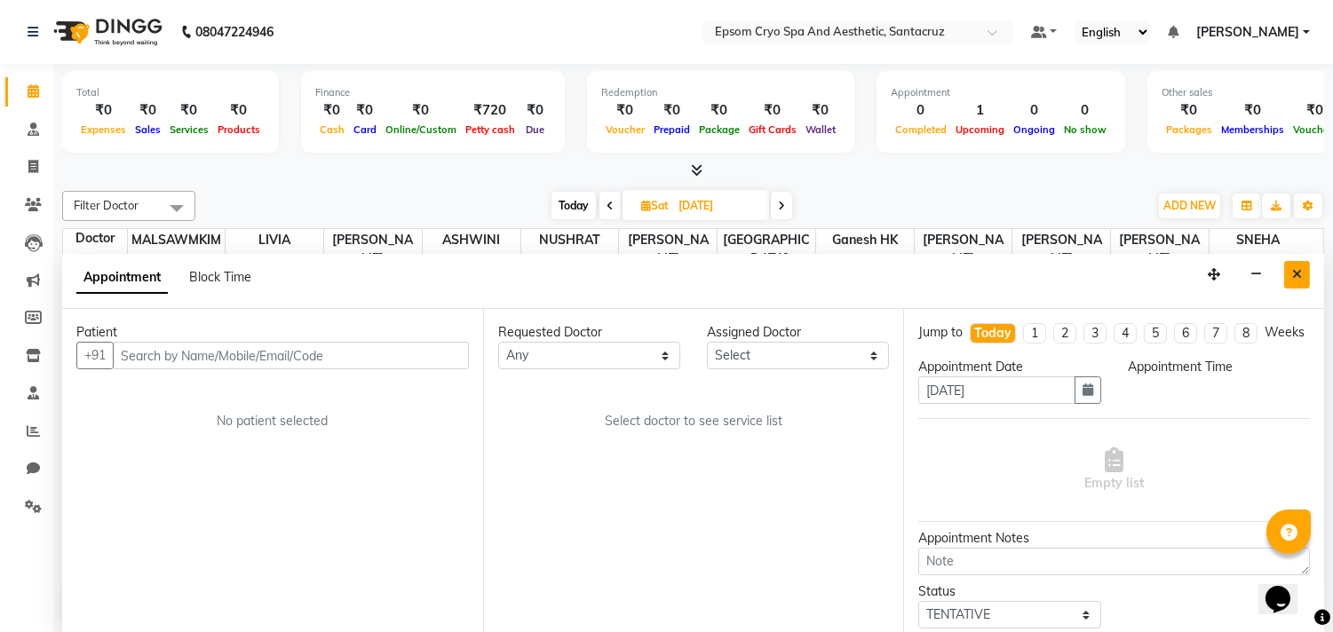
click at [1299, 280] on icon "Close" at bounding box center [1297, 274] width 10 height 12
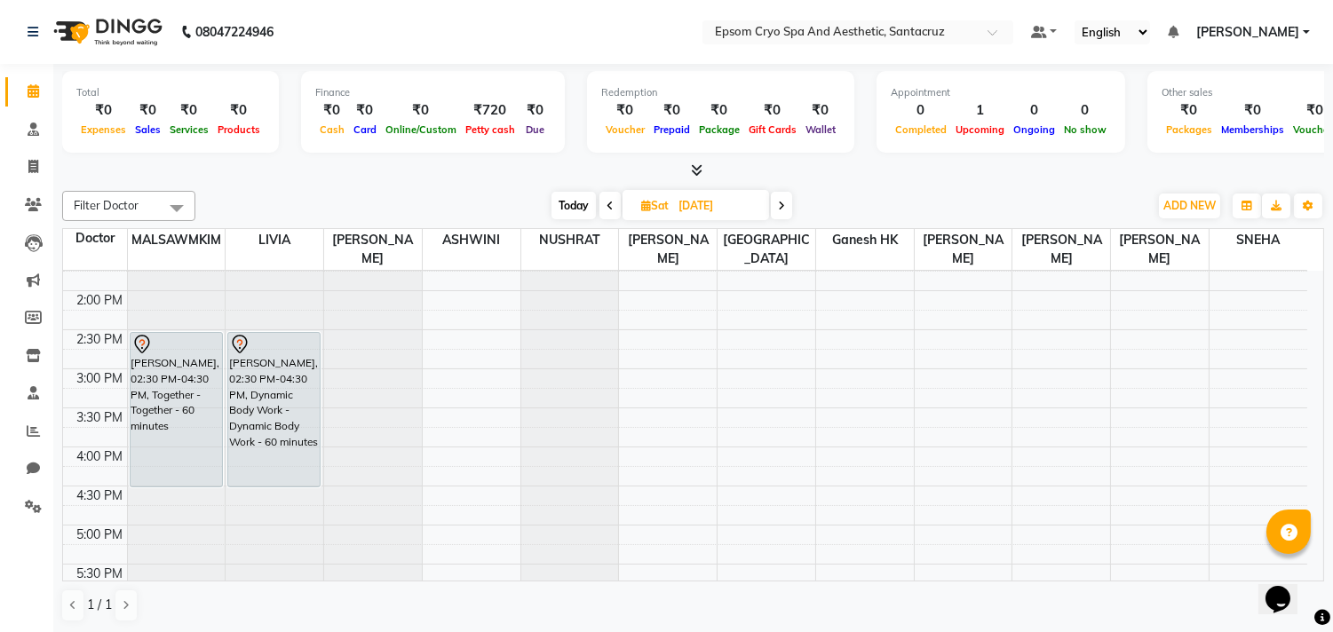
click at [573, 196] on span "Today" at bounding box center [573, 206] width 44 height 28
type input "[DATE]"
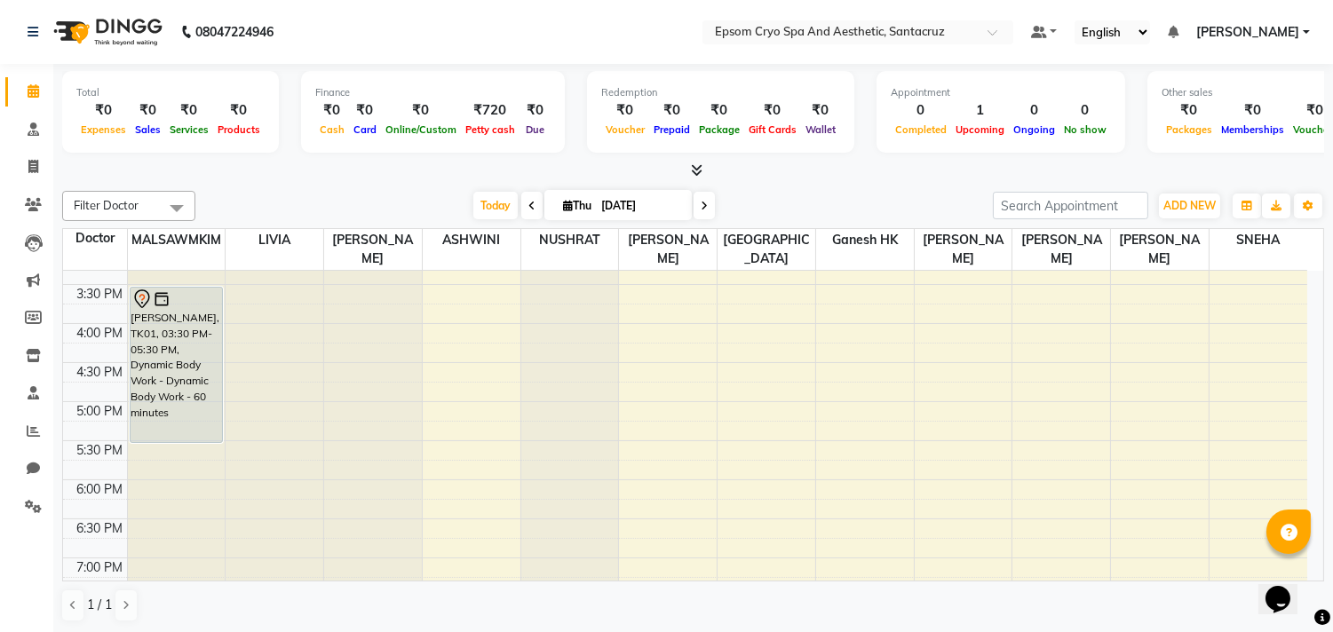
scroll to position [473, 0]
